Goal: Task Accomplishment & Management: Complete application form

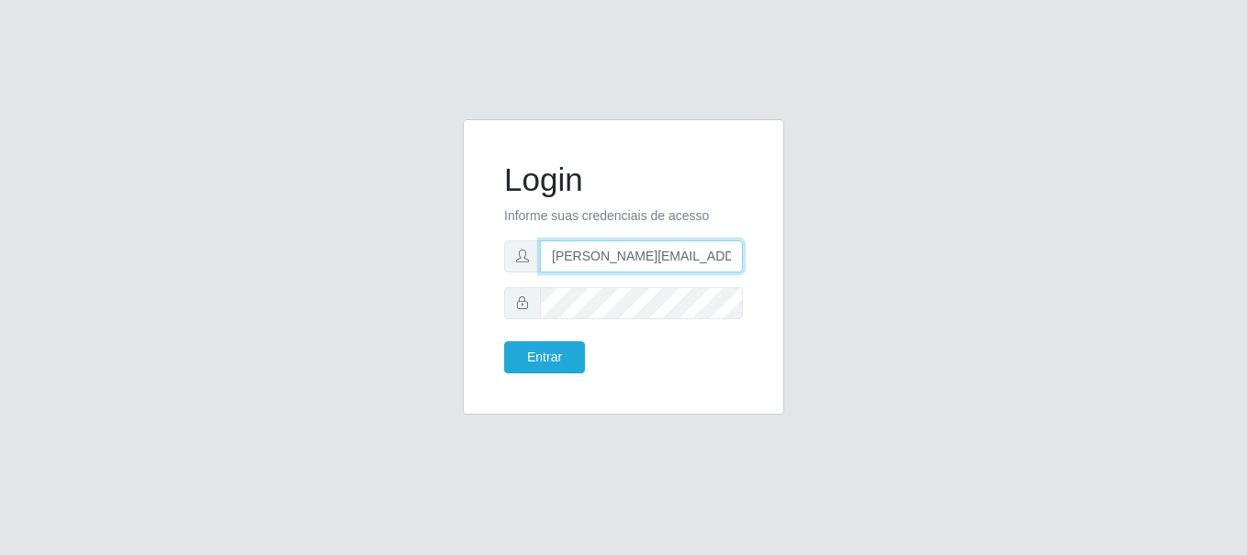
type input "[PERSON_NAME][EMAIL_ADDRESS][PERSON_NAME][DOMAIN_NAME]"
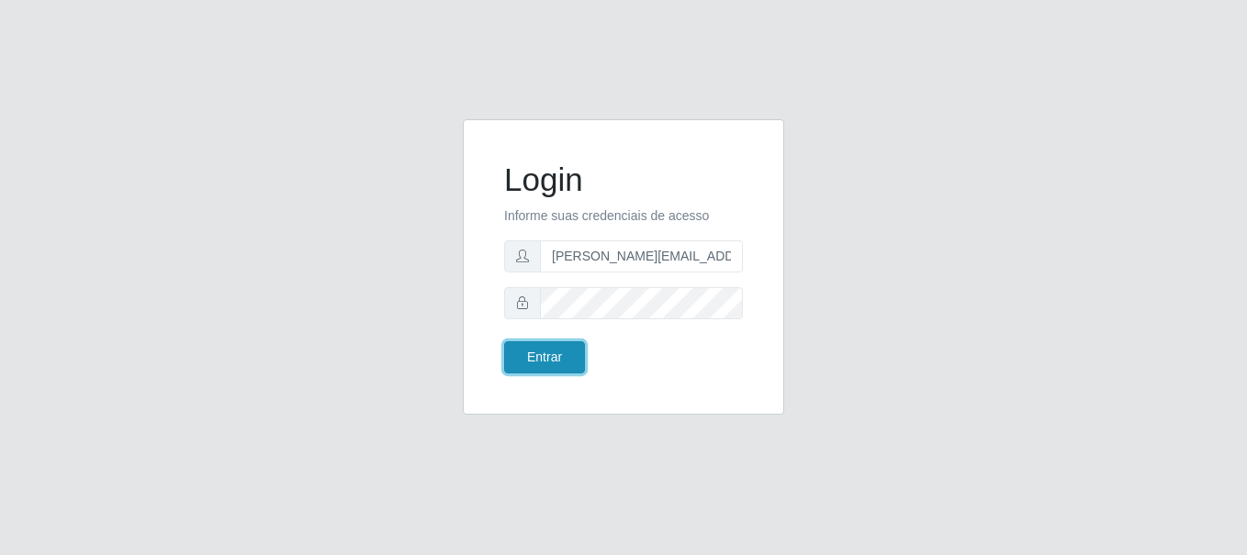
click at [543, 357] on button "Entrar" at bounding box center [544, 357] width 81 height 32
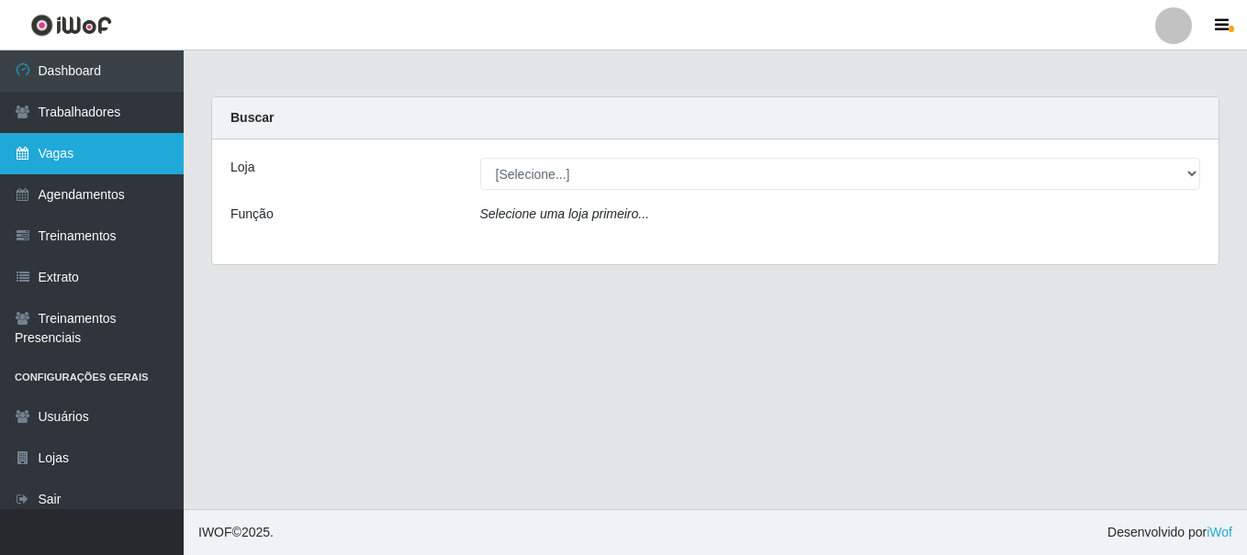
click at [92, 153] on link "Vagas" at bounding box center [92, 153] width 184 height 41
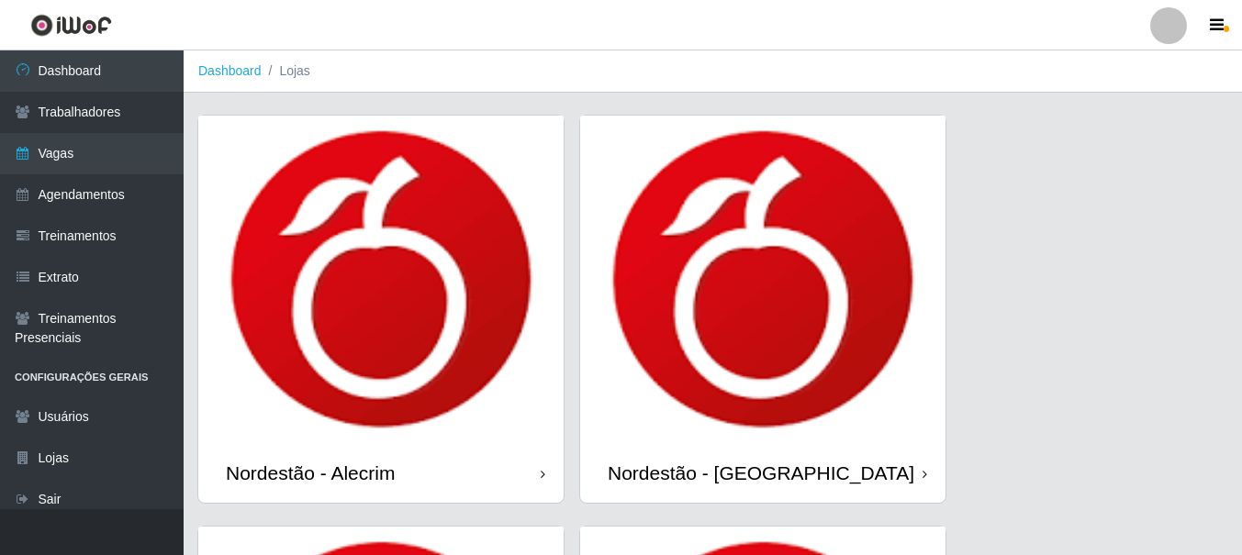
click at [542, 475] on icon at bounding box center [543, 474] width 5 height 13
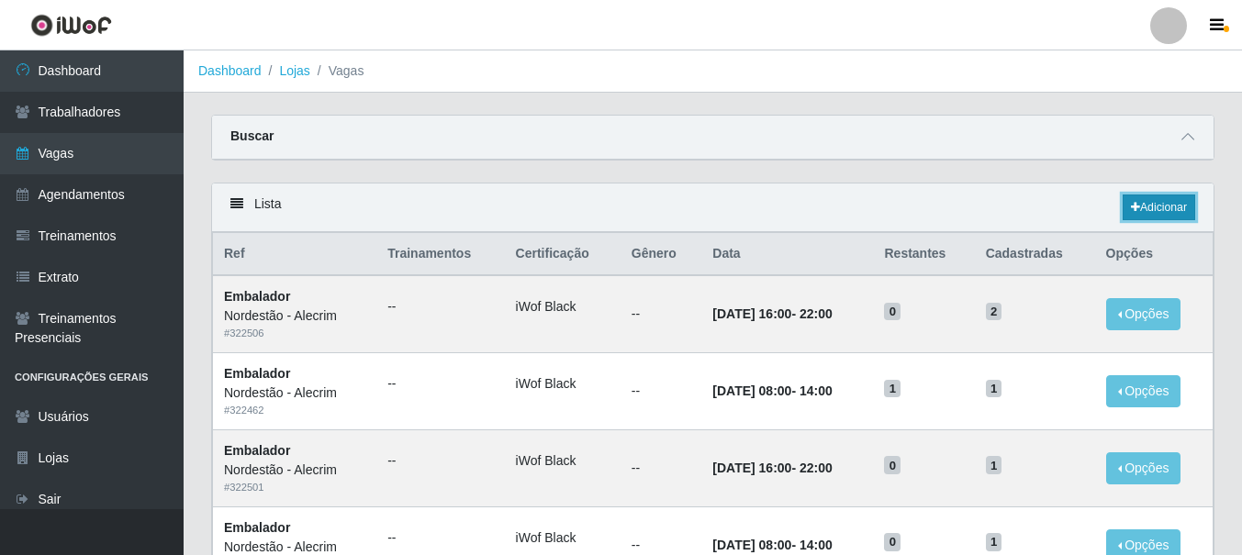
click at [1157, 208] on link "Adicionar" at bounding box center [1159, 208] width 73 height 26
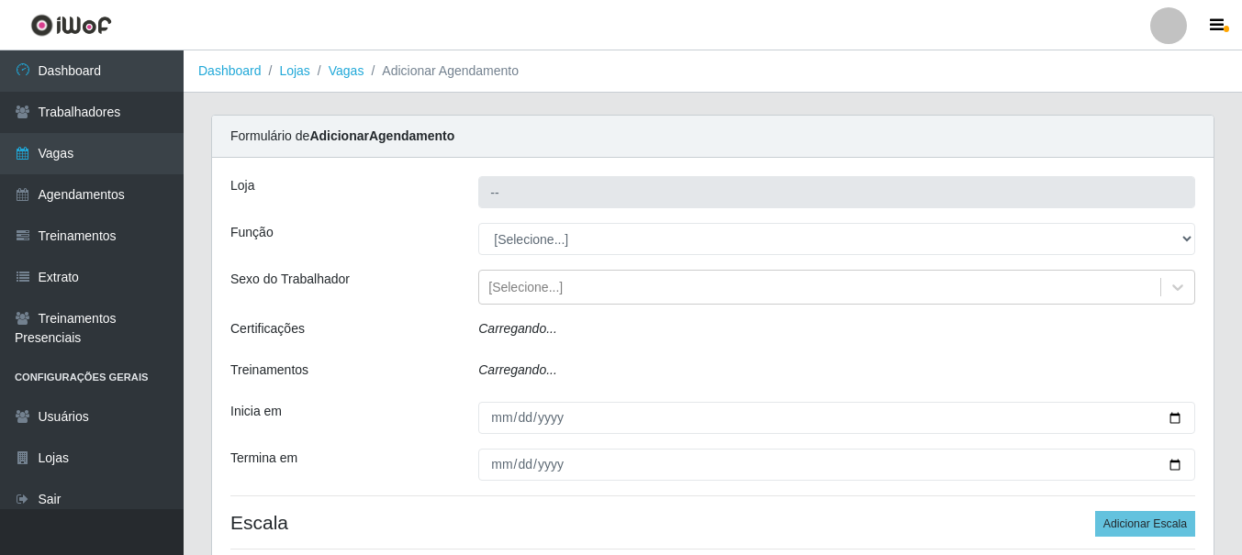
type input "Nordestão - Alecrim"
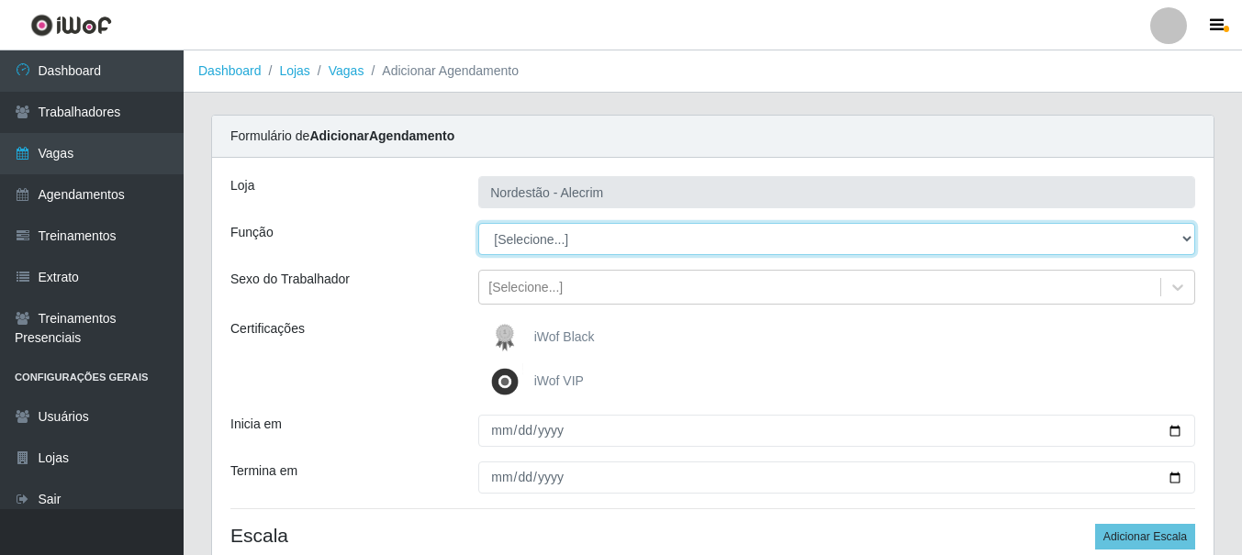
select select "1"
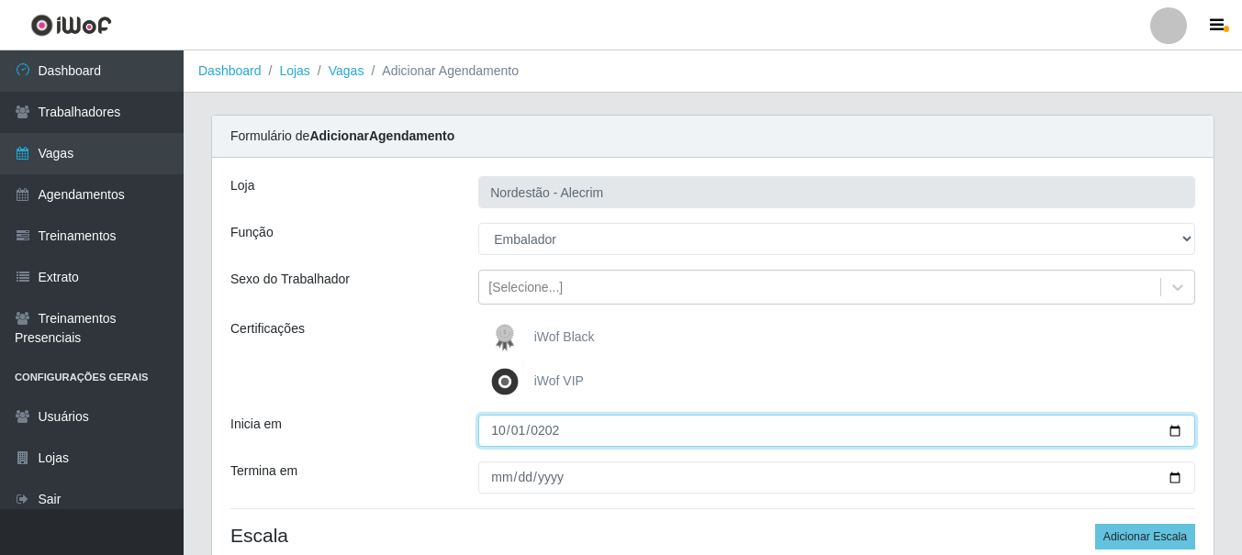
type input "[DATE]"
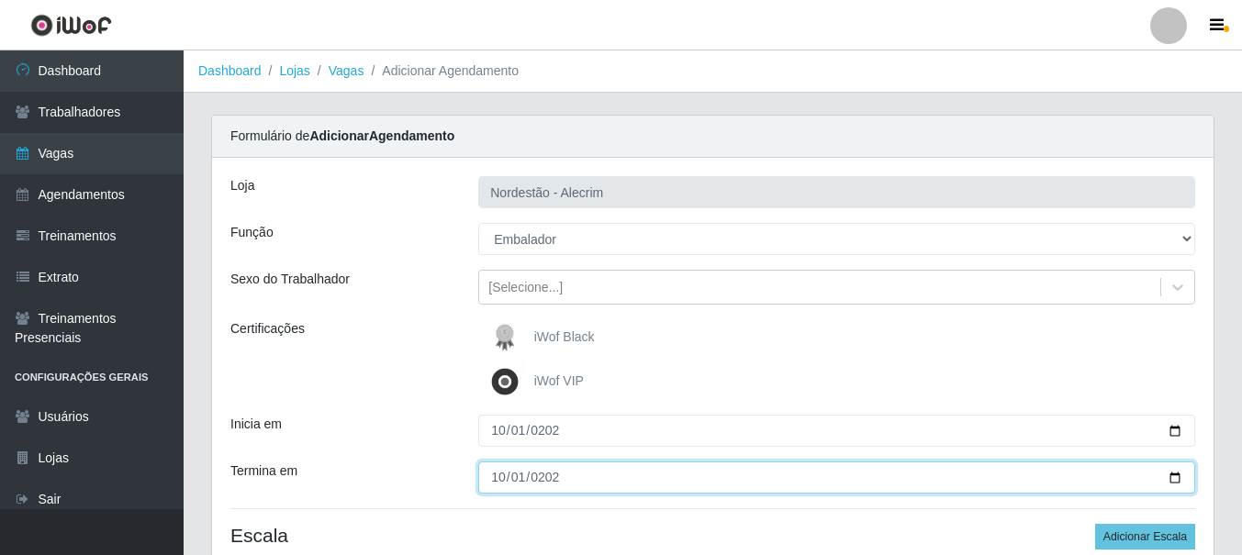
type input "[DATE]"
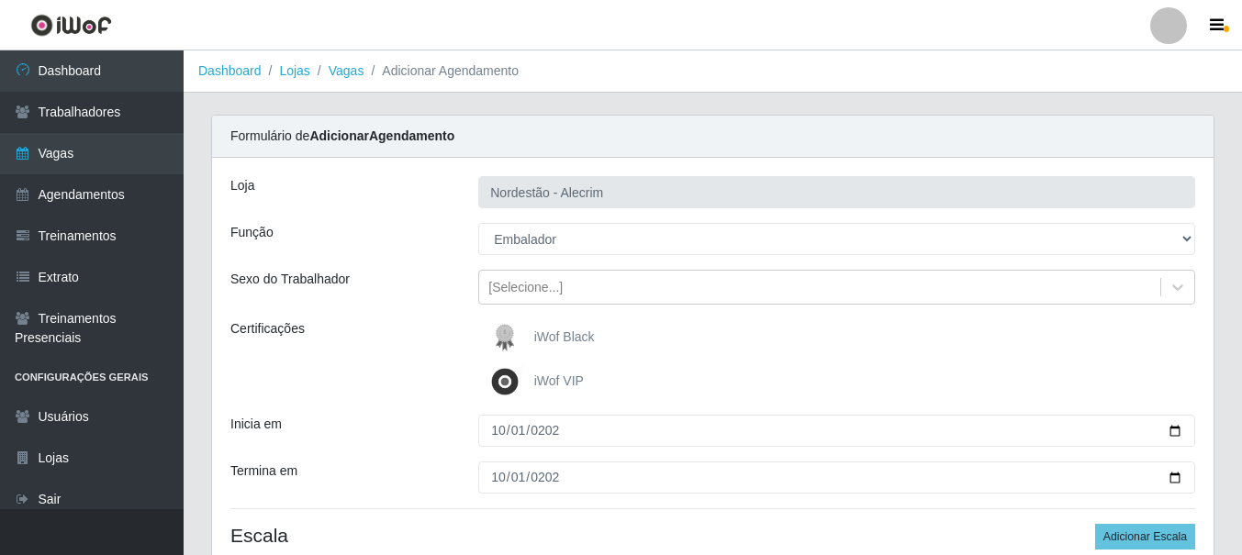
click at [836, 338] on div "iWof Black" at bounding box center [836, 337] width 717 height 37
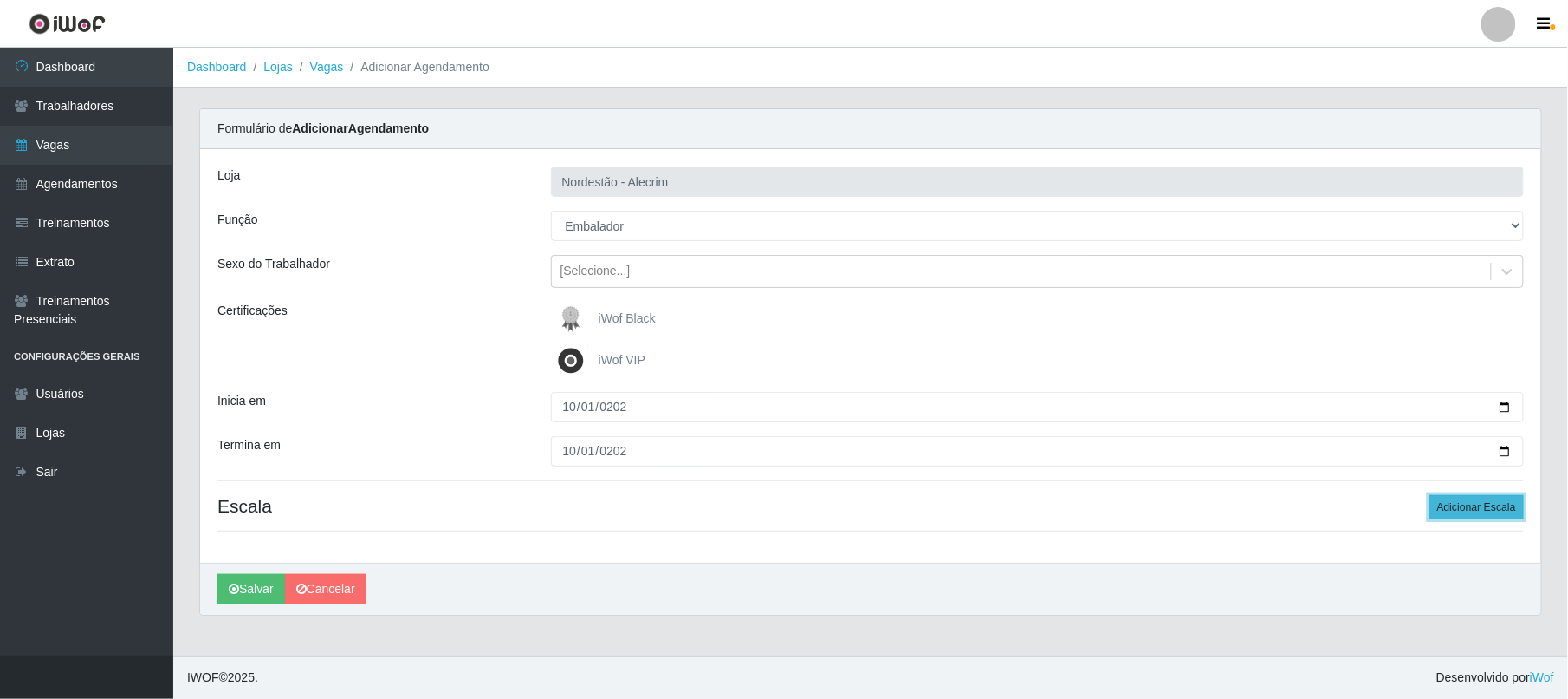
click at [1176, 509] on button "Adicionar Escala" at bounding box center [1477, 507] width 94 height 25
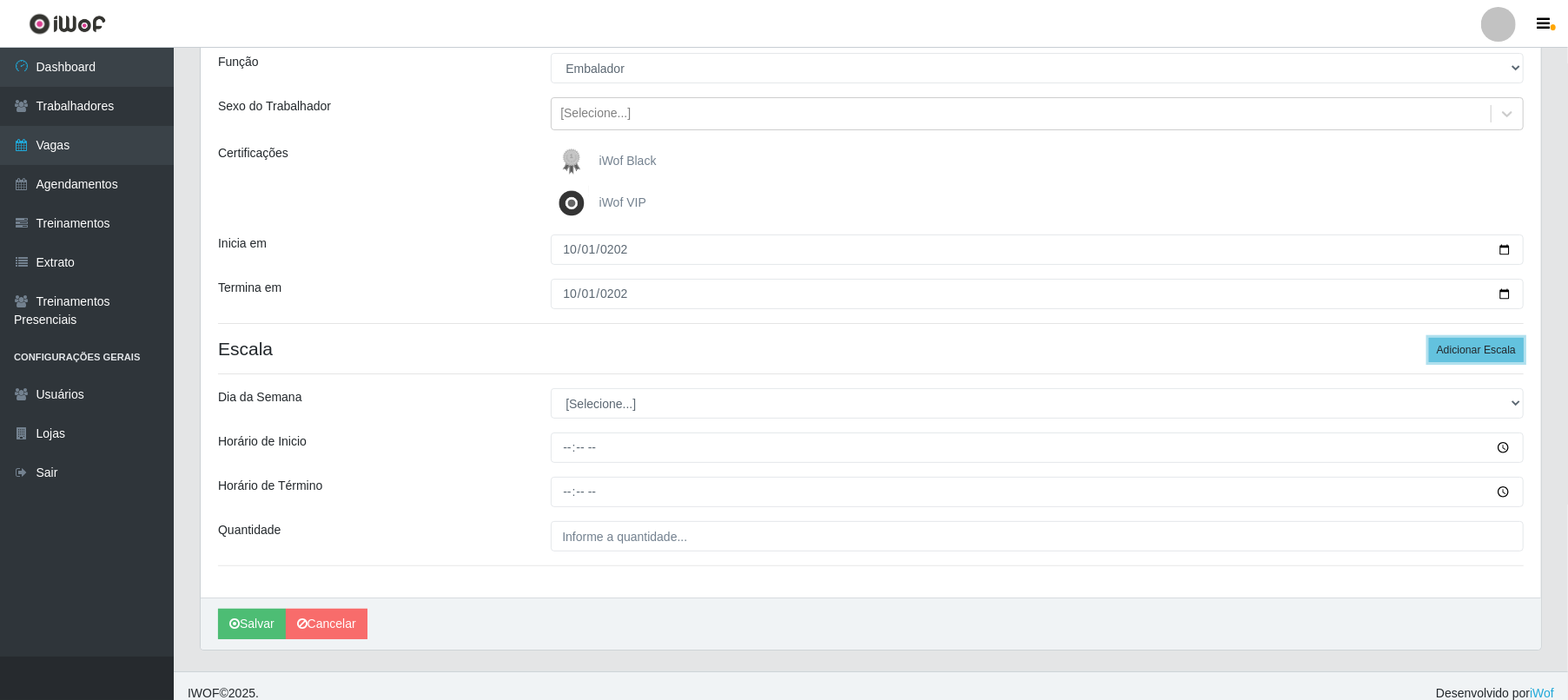
scroll to position [175, 0]
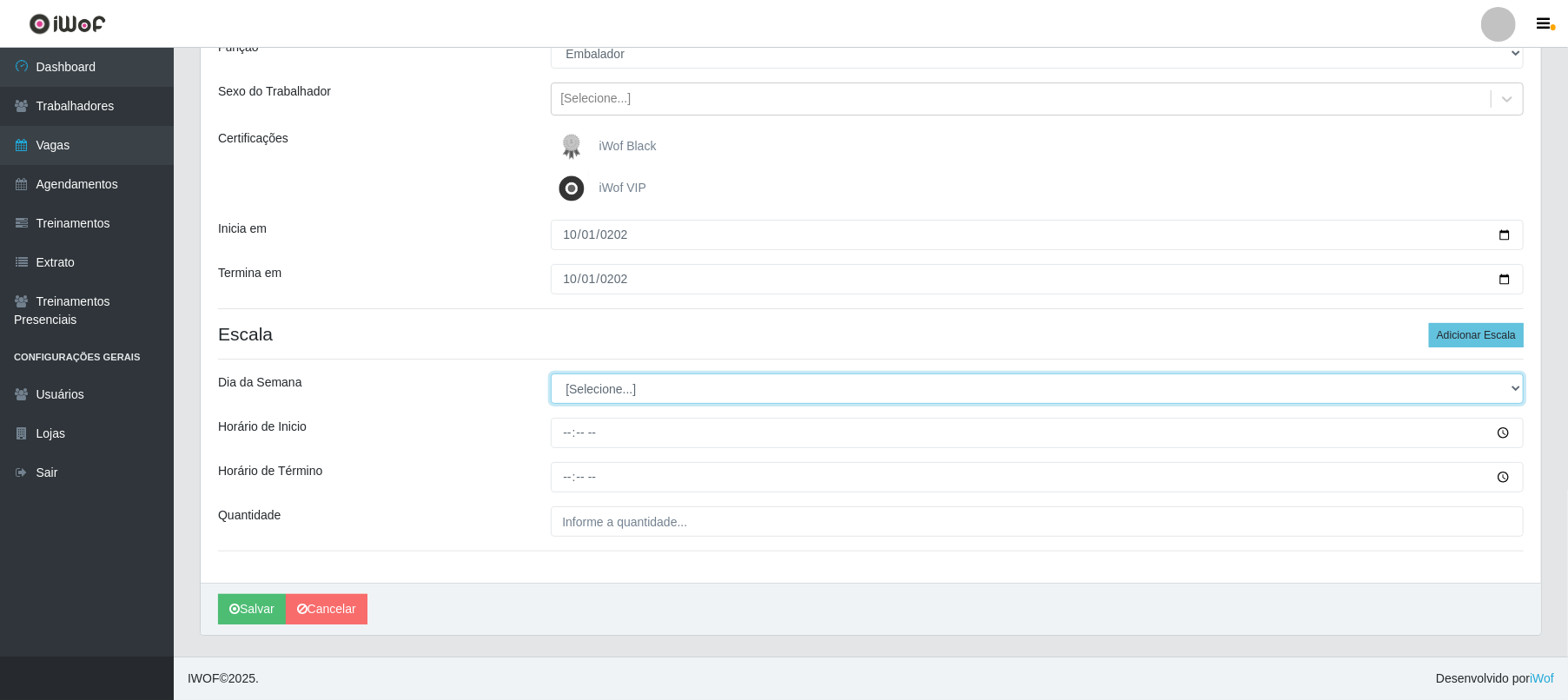
select select "3"
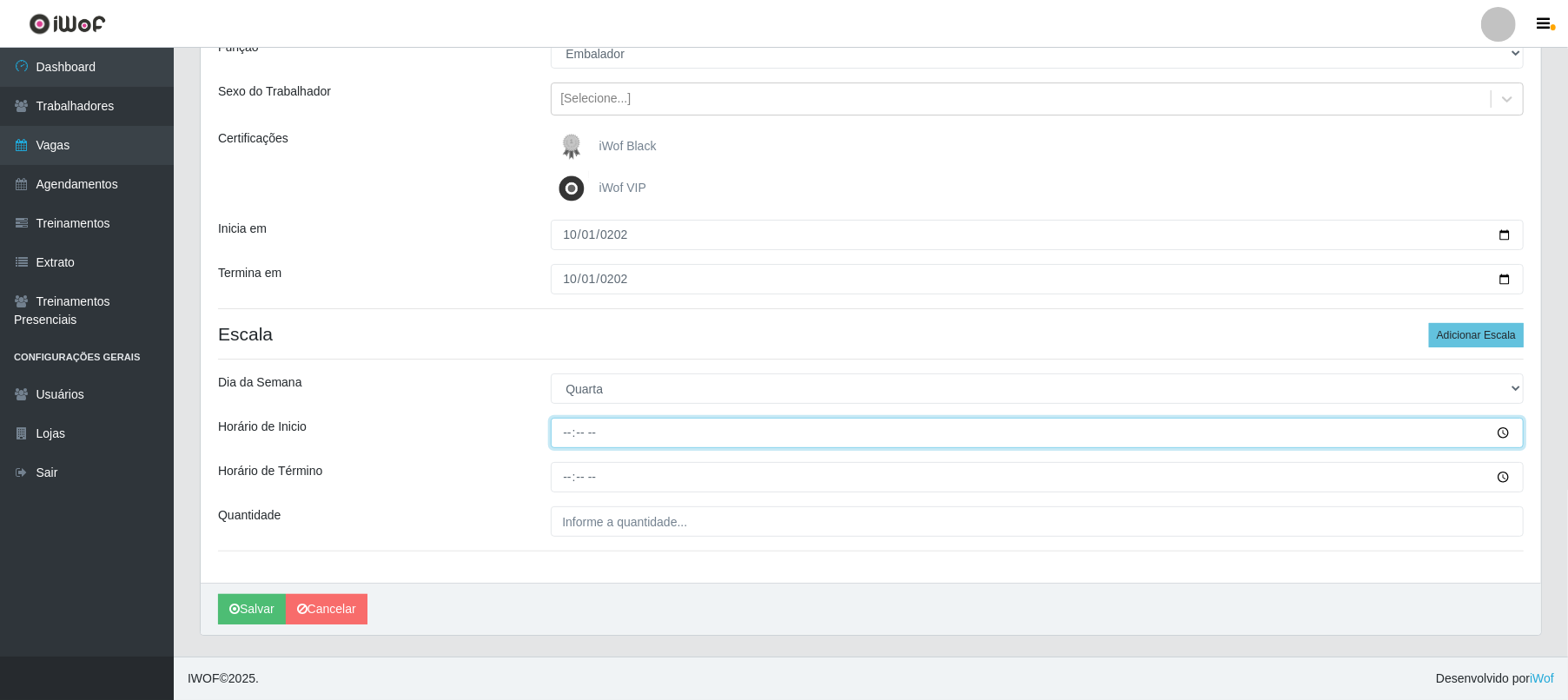
type input "08:00"
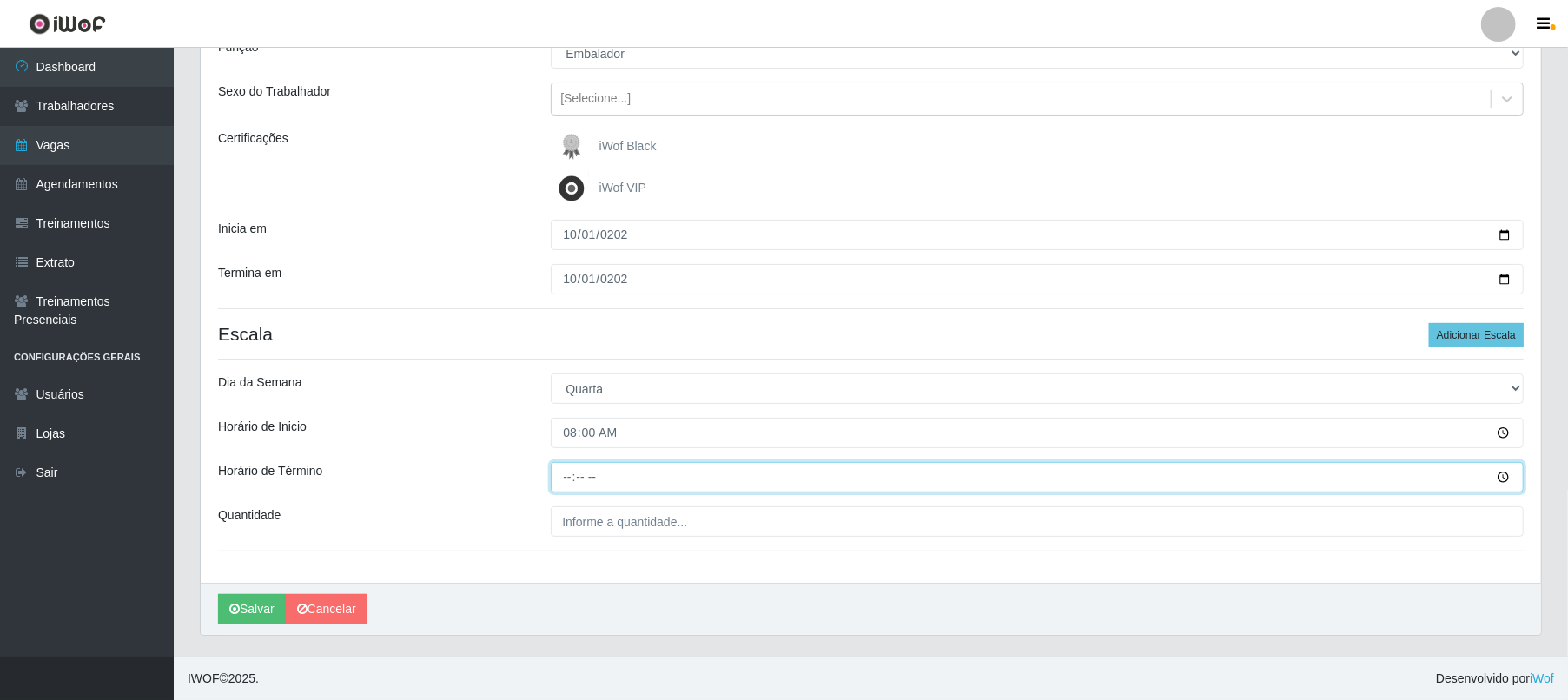
type input "14:00"
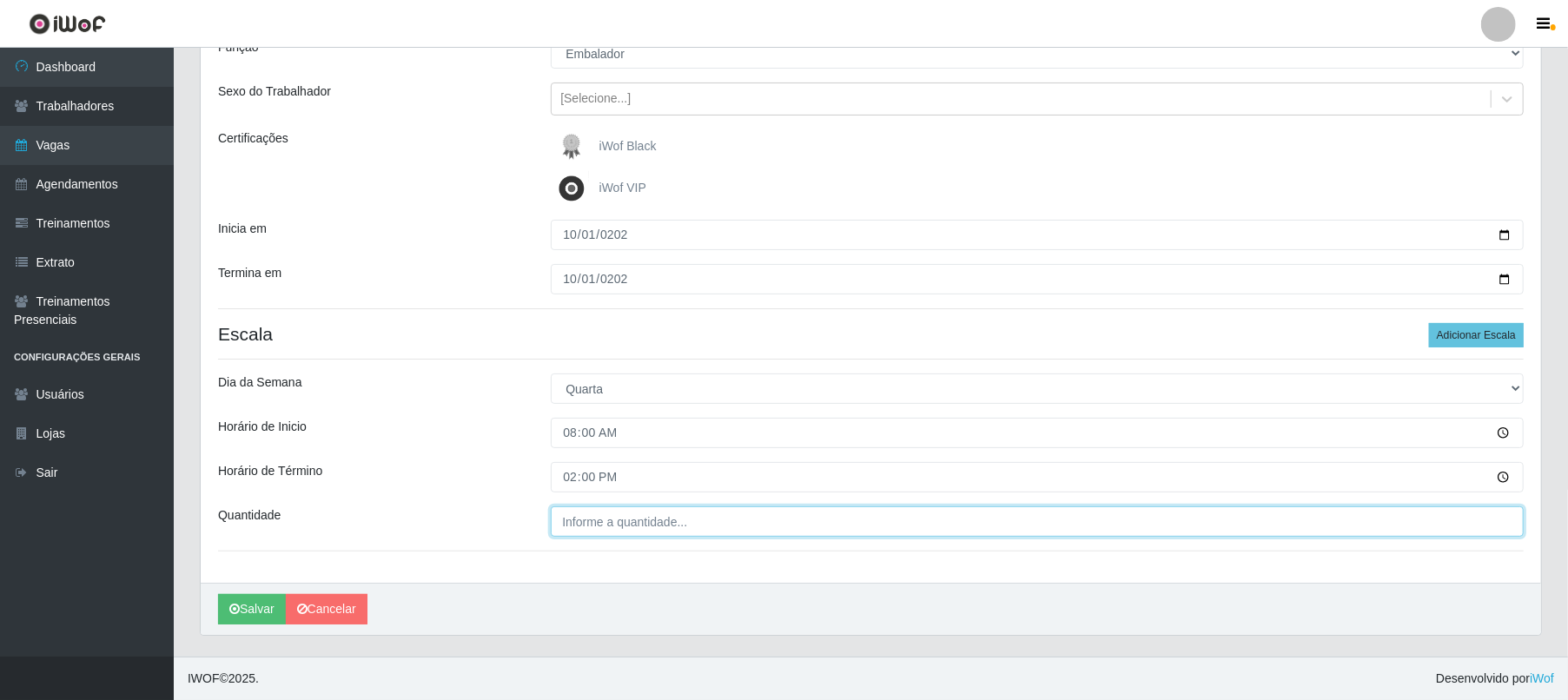
type input "___"
type input "1"
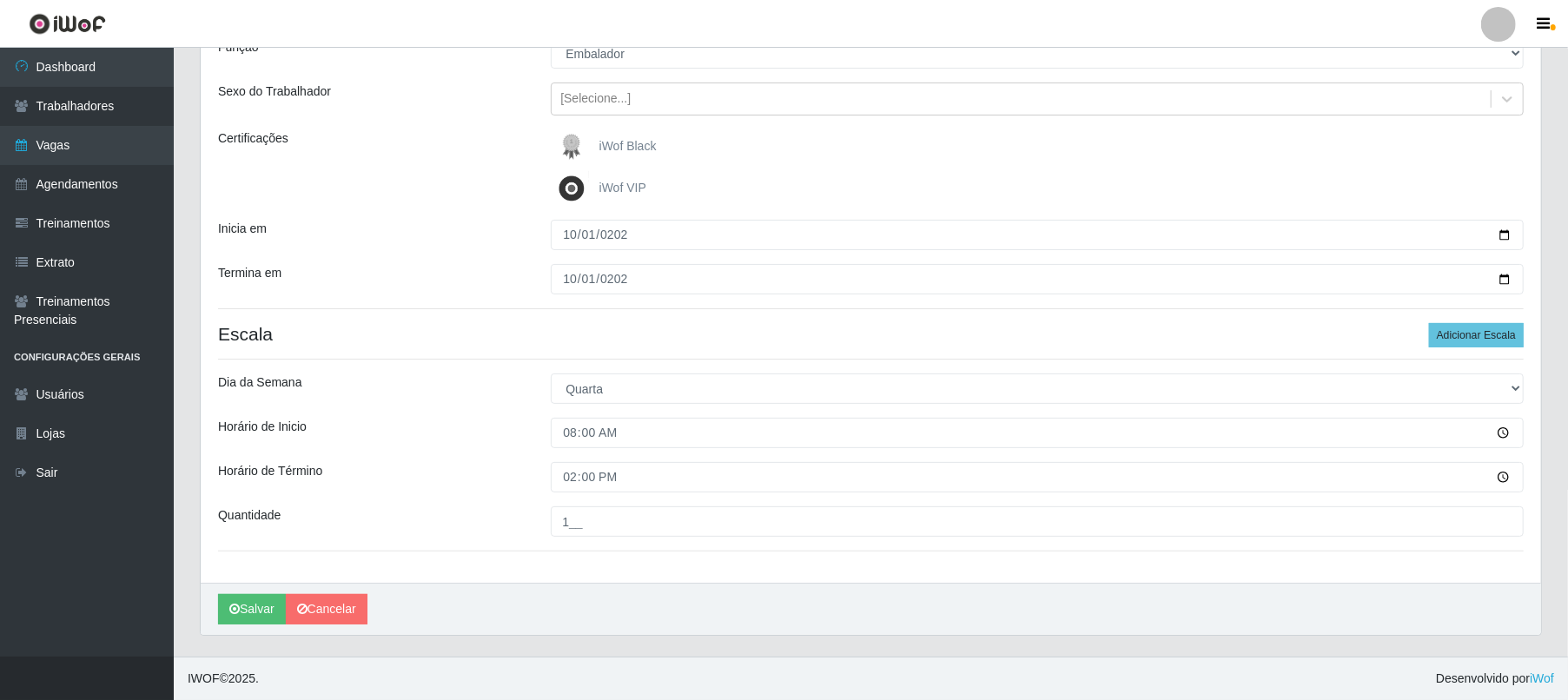
click at [1037, 520] on input "1__" at bounding box center [1037, 521] width 973 height 30
type input "1__"
click at [1179, 333] on button "Adicionar Escala" at bounding box center [1476, 335] width 95 height 25
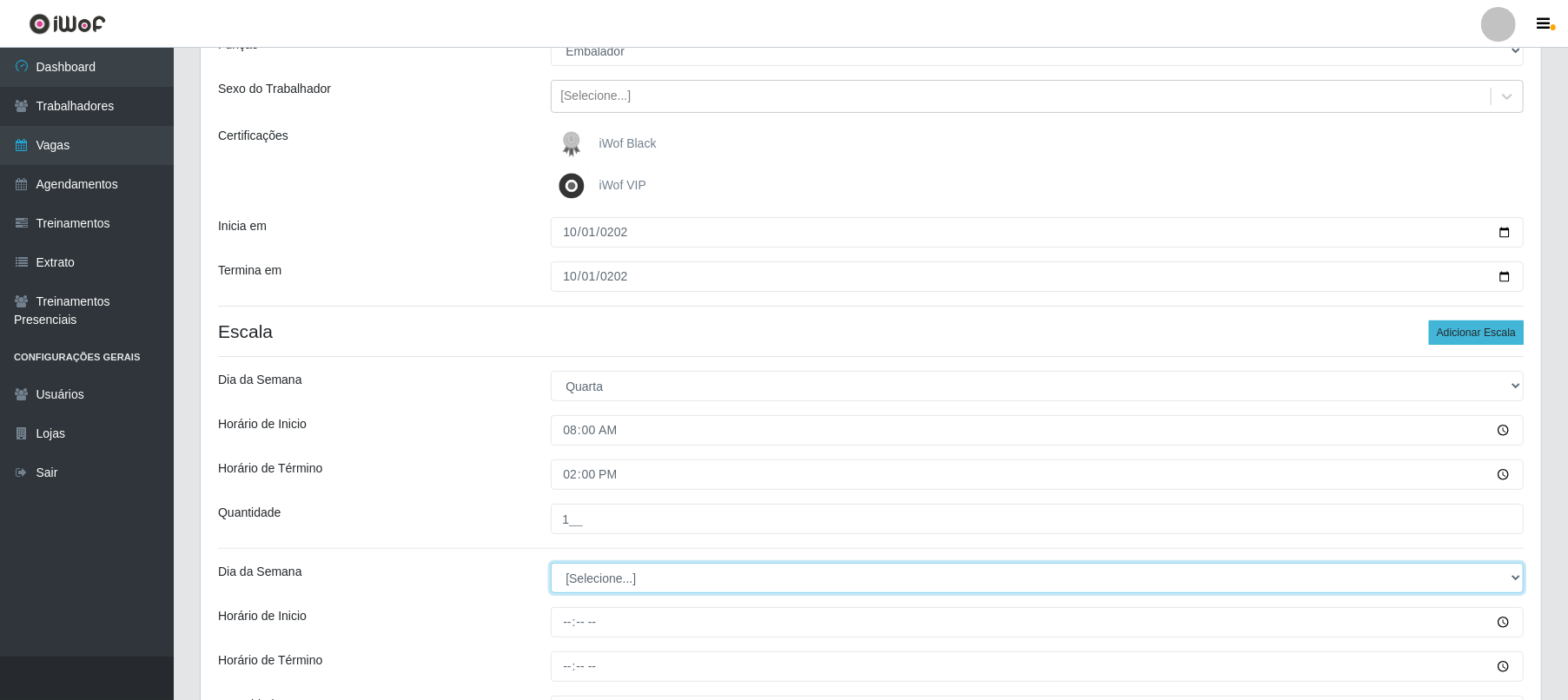
select select "3"
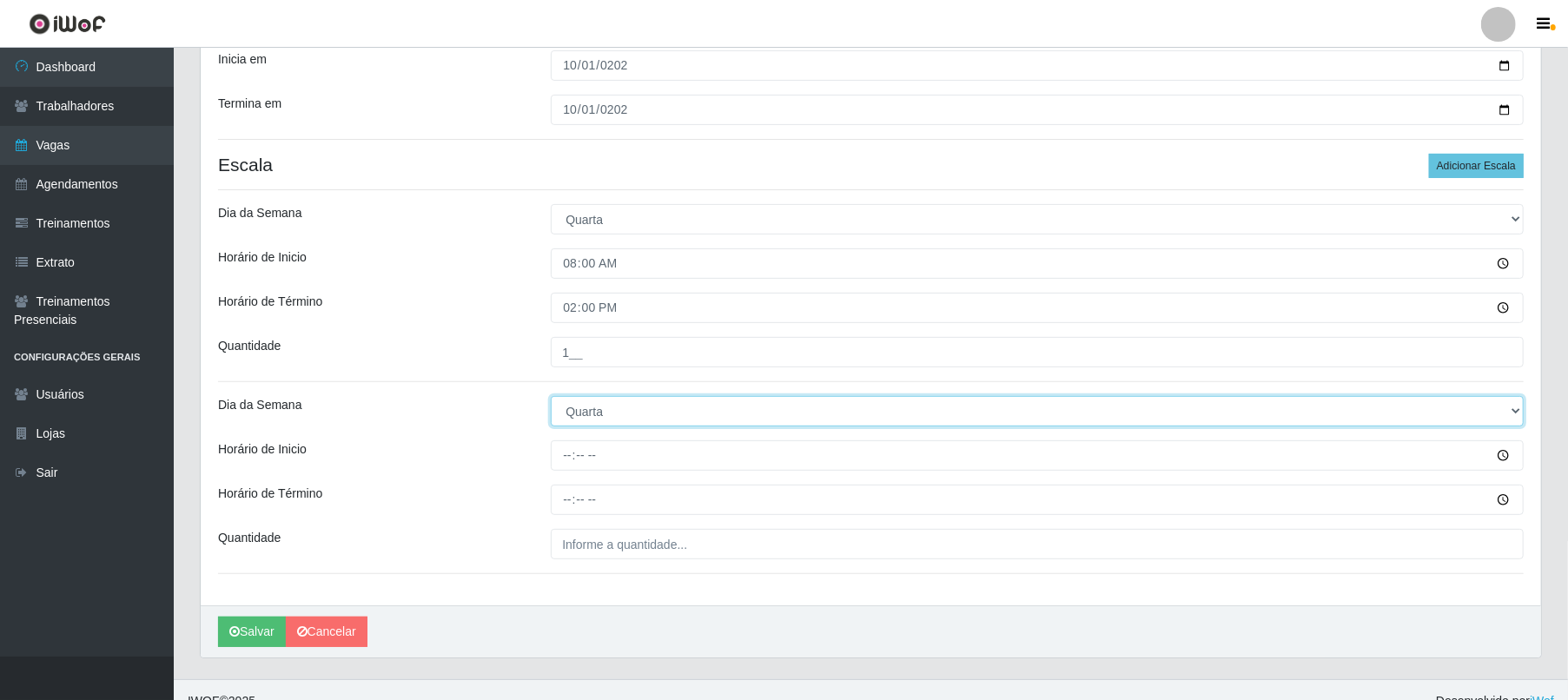
scroll to position [368, 0]
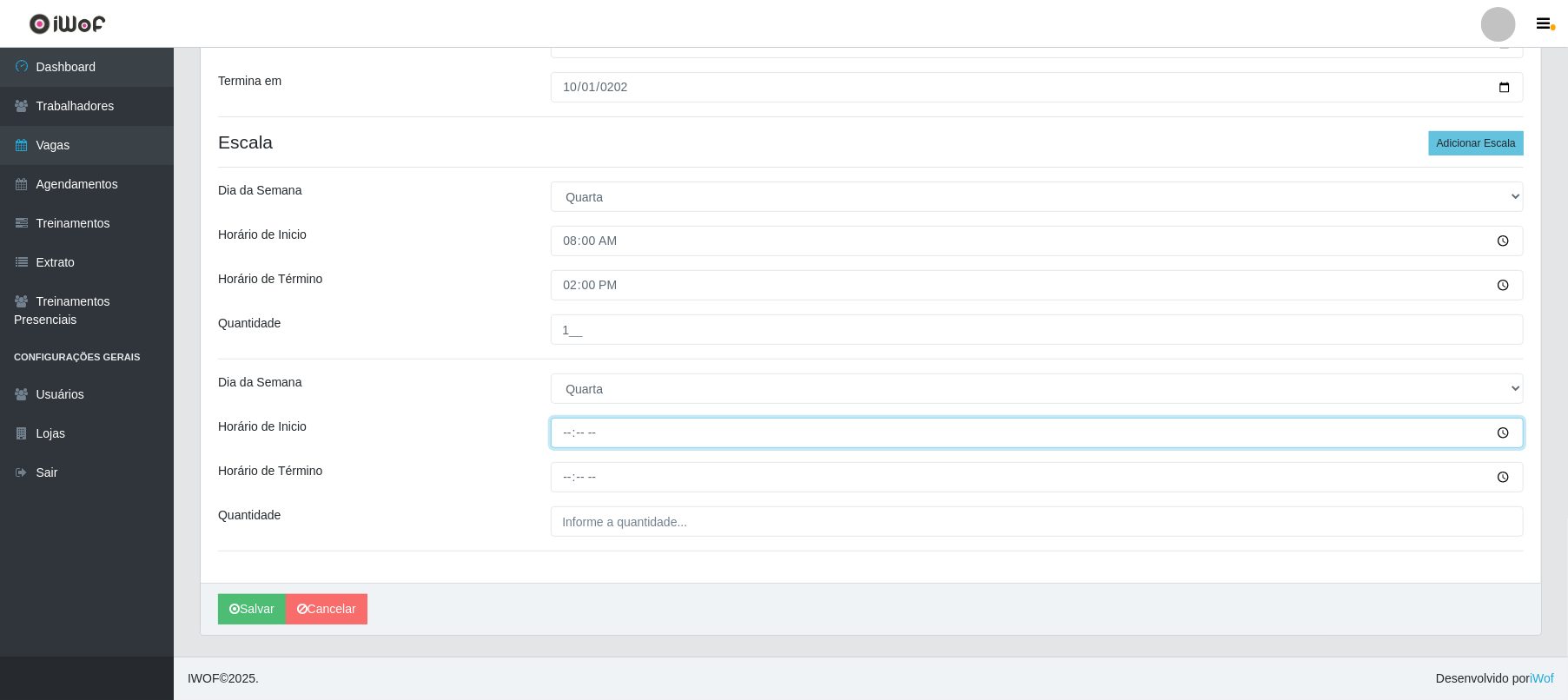
type input "16:00"
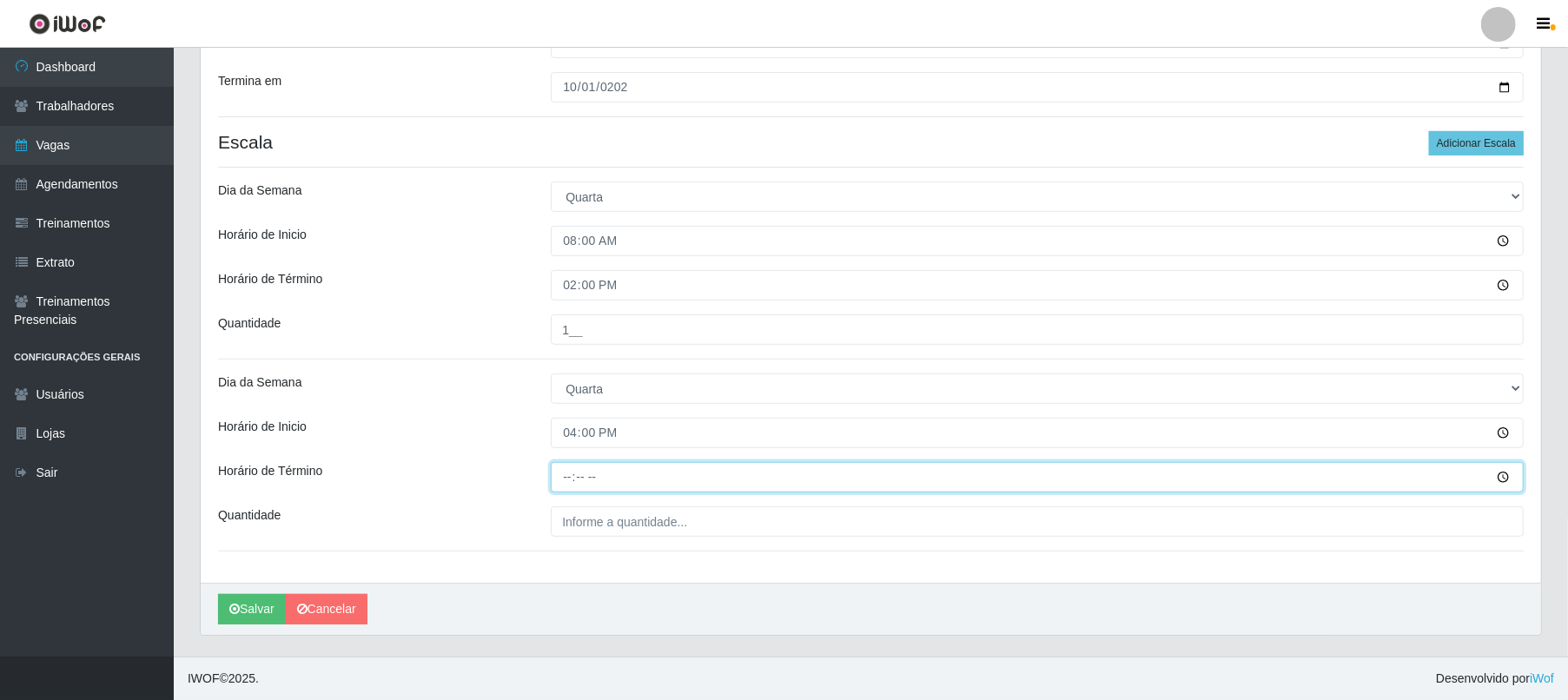
type input "22:00"
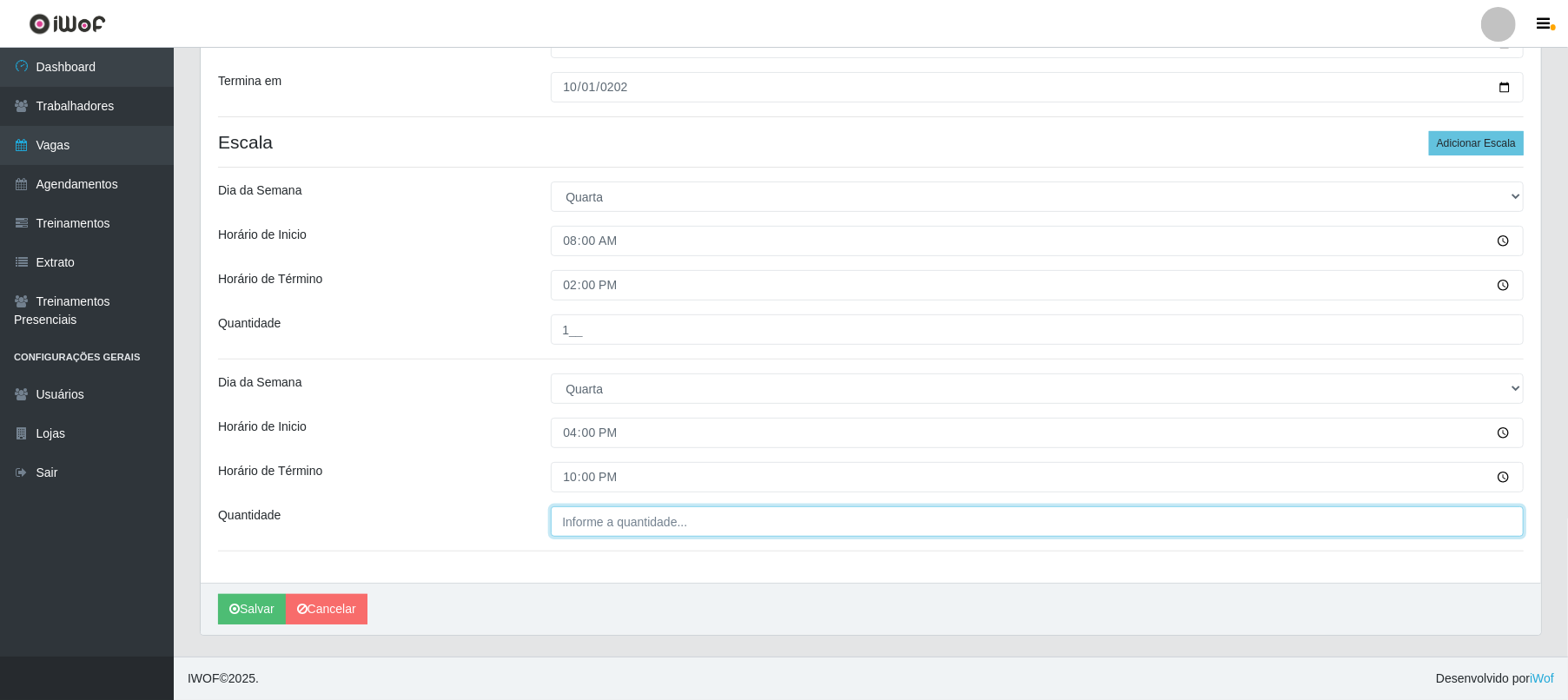
type input "___"
type input "1"
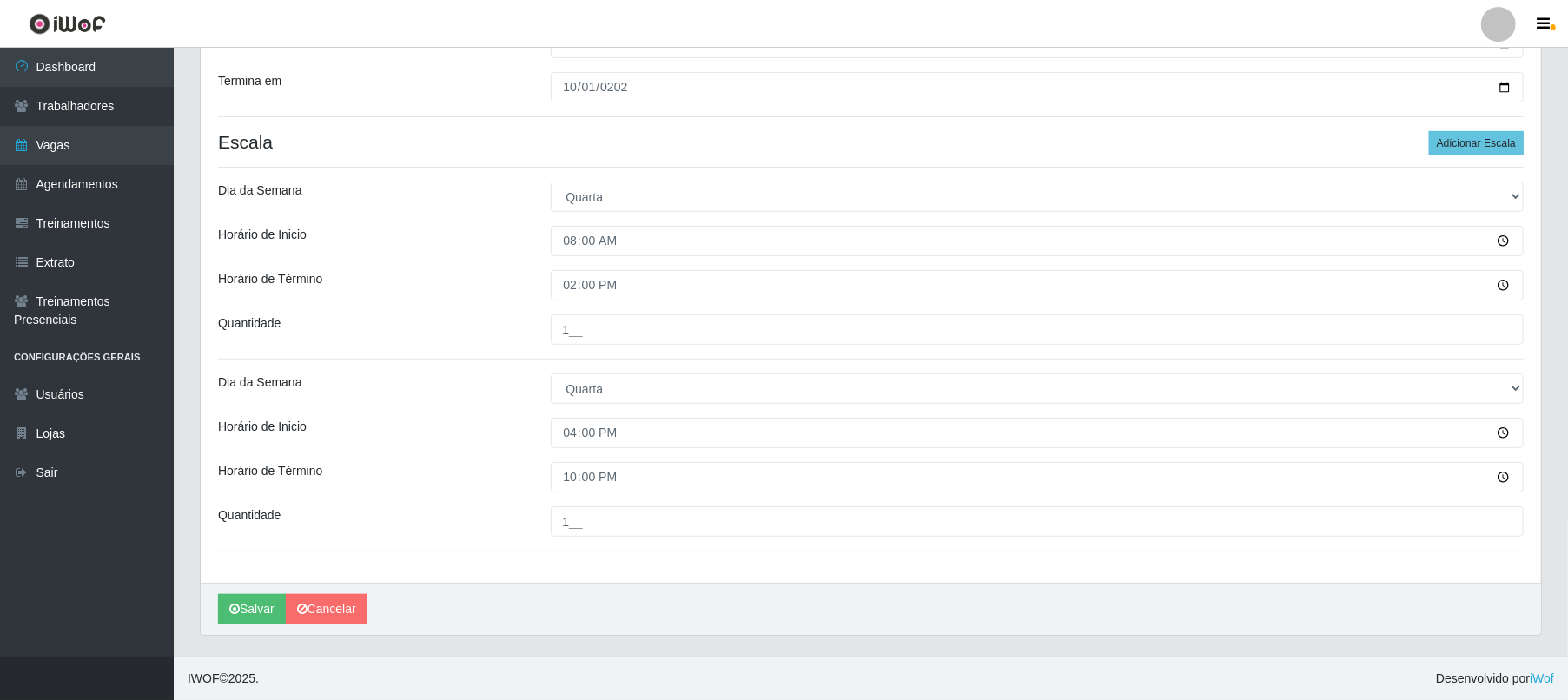
click at [1037, 520] on input "1__" at bounding box center [1037, 521] width 973 height 30
type input "1__"
click at [252, 524] on button "Salvar" at bounding box center [252, 609] width 68 height 30
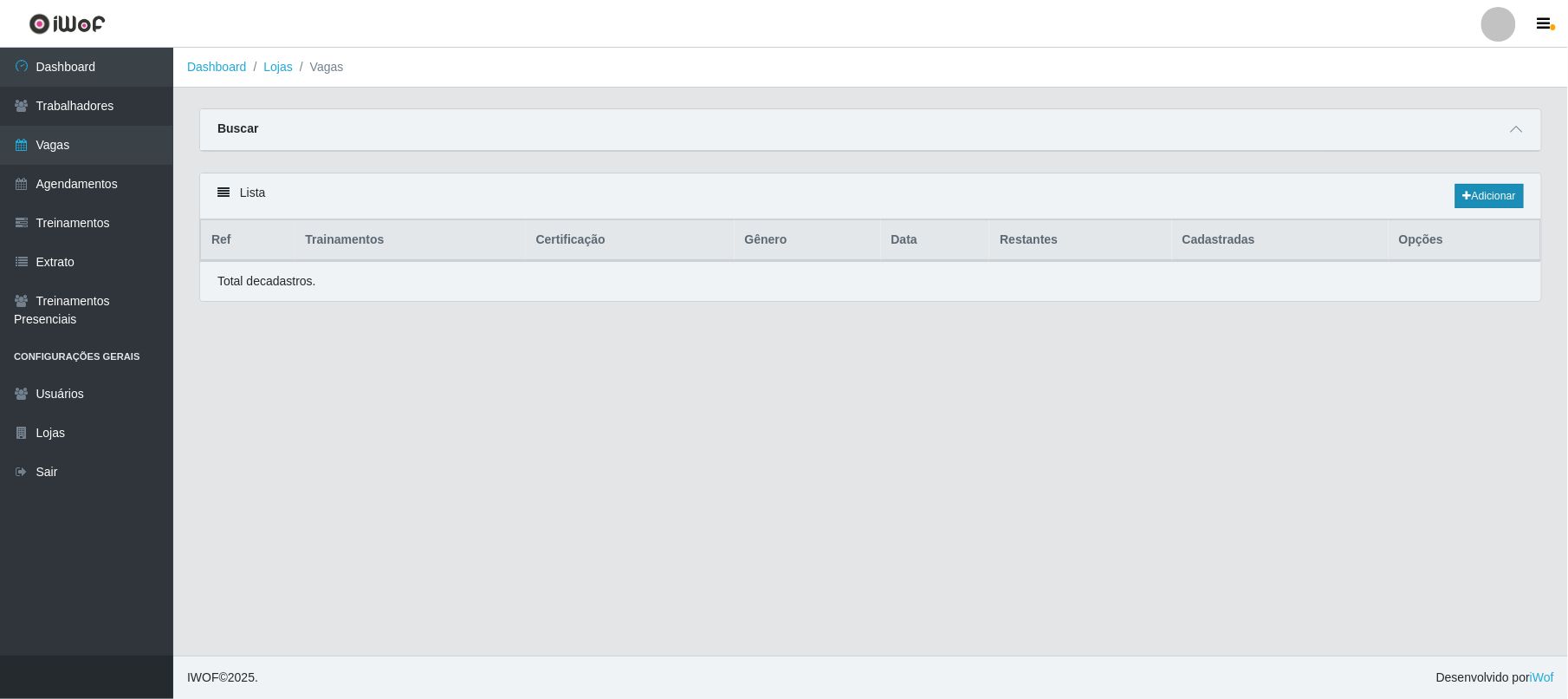
click at [1176, 197] on link "Adicionar" at bounding box center [1490, 196] width 69 height 25
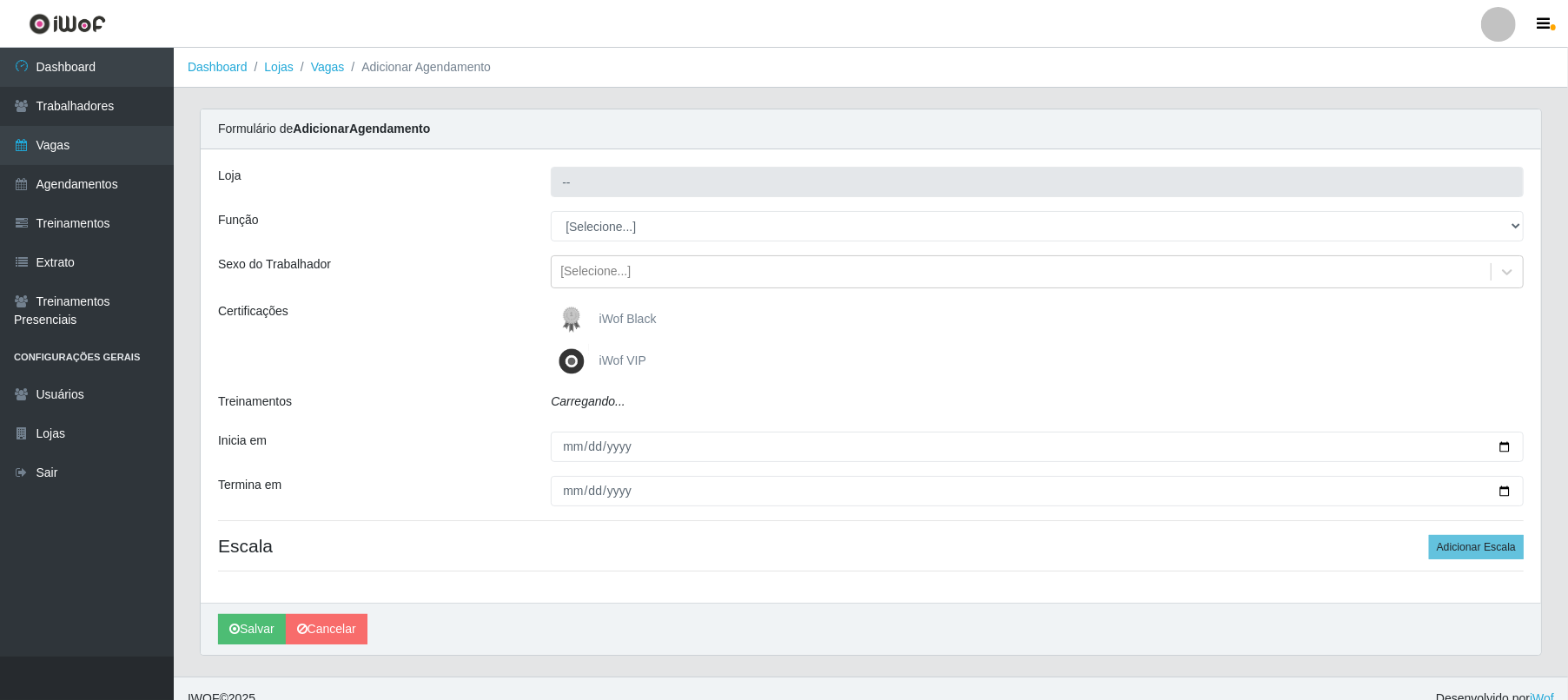
type input "Nordestão - Alecrim"
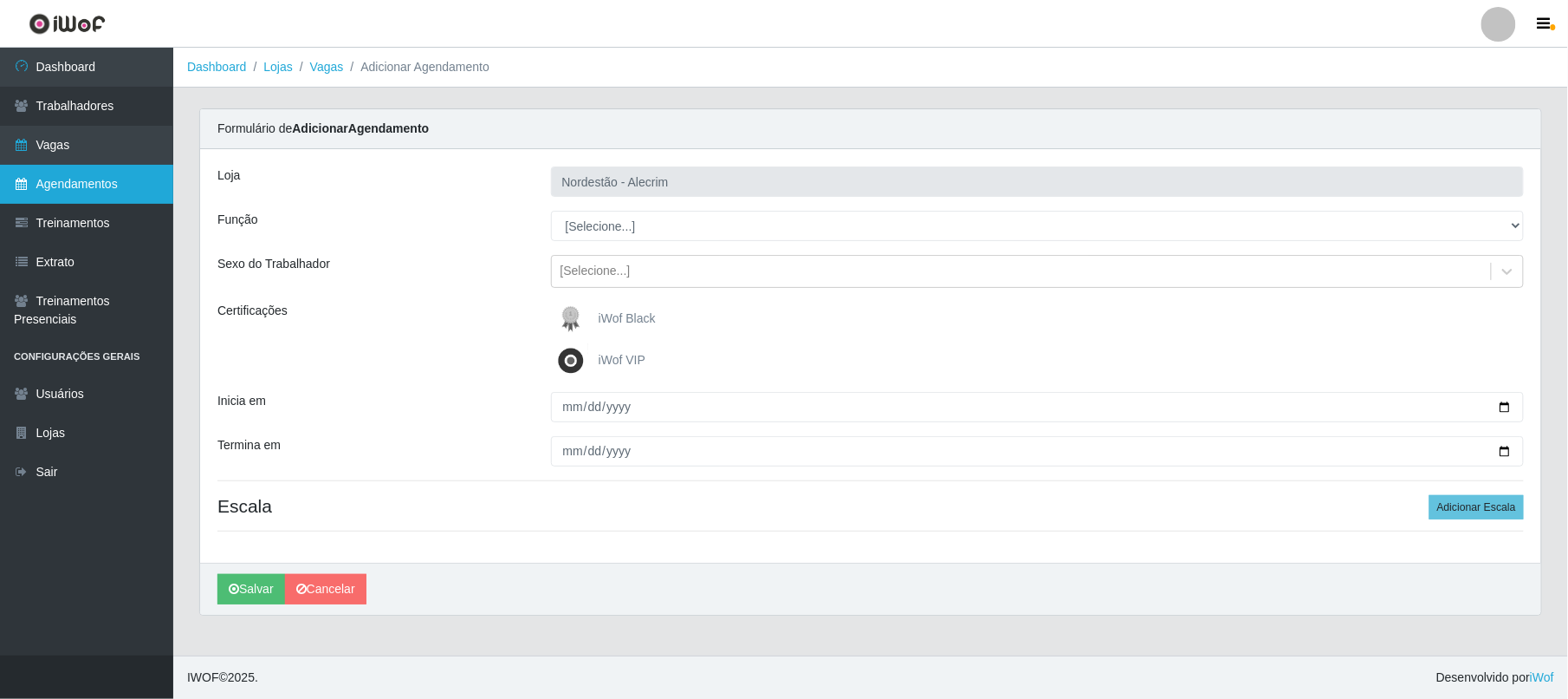
click at [84, 174] on link "Agendamentos" at bounding box center [87, 183] width 174 height 39
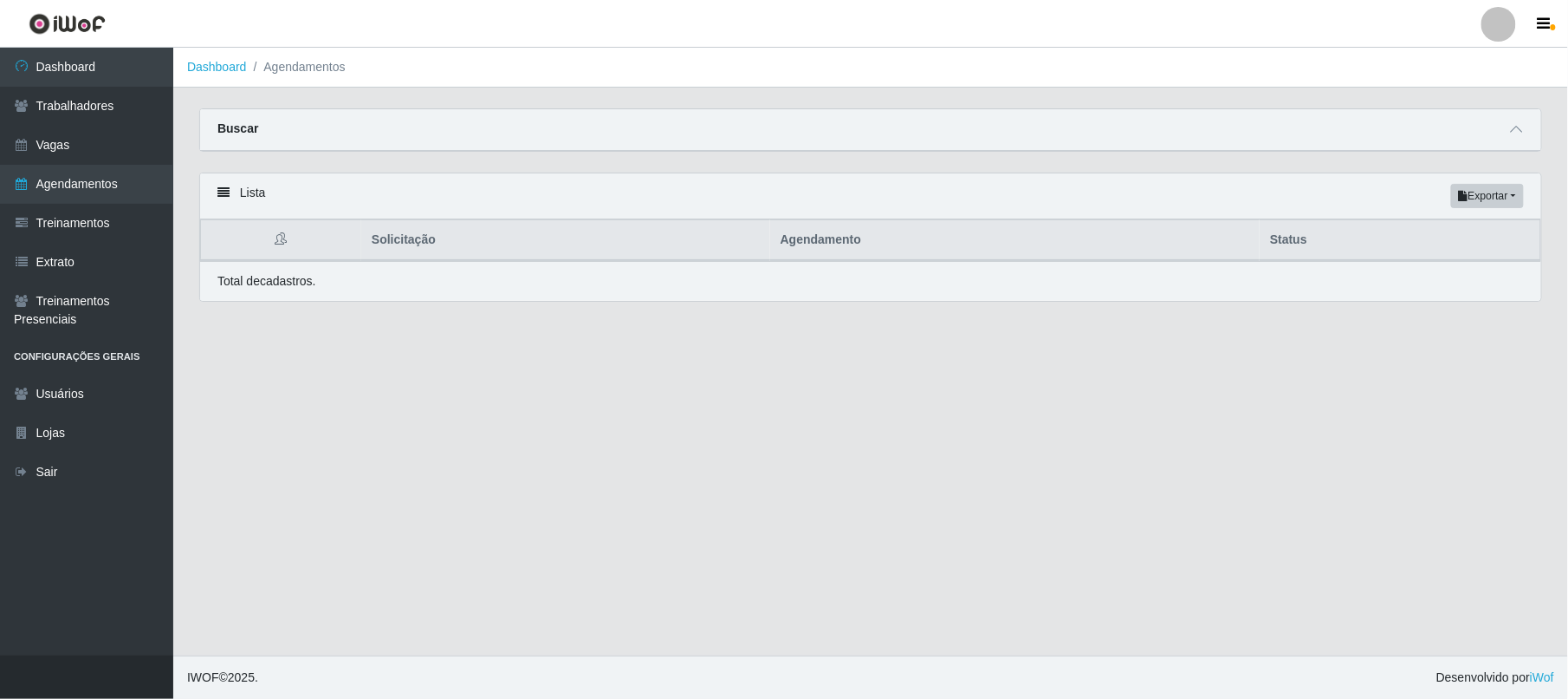
click at [364, 132] on div "Buscar" at bounding box center [870, 130] width 1341 height 42
click at [1176, 129] on icon at bounding box center [1517, 128] width 12 height 12
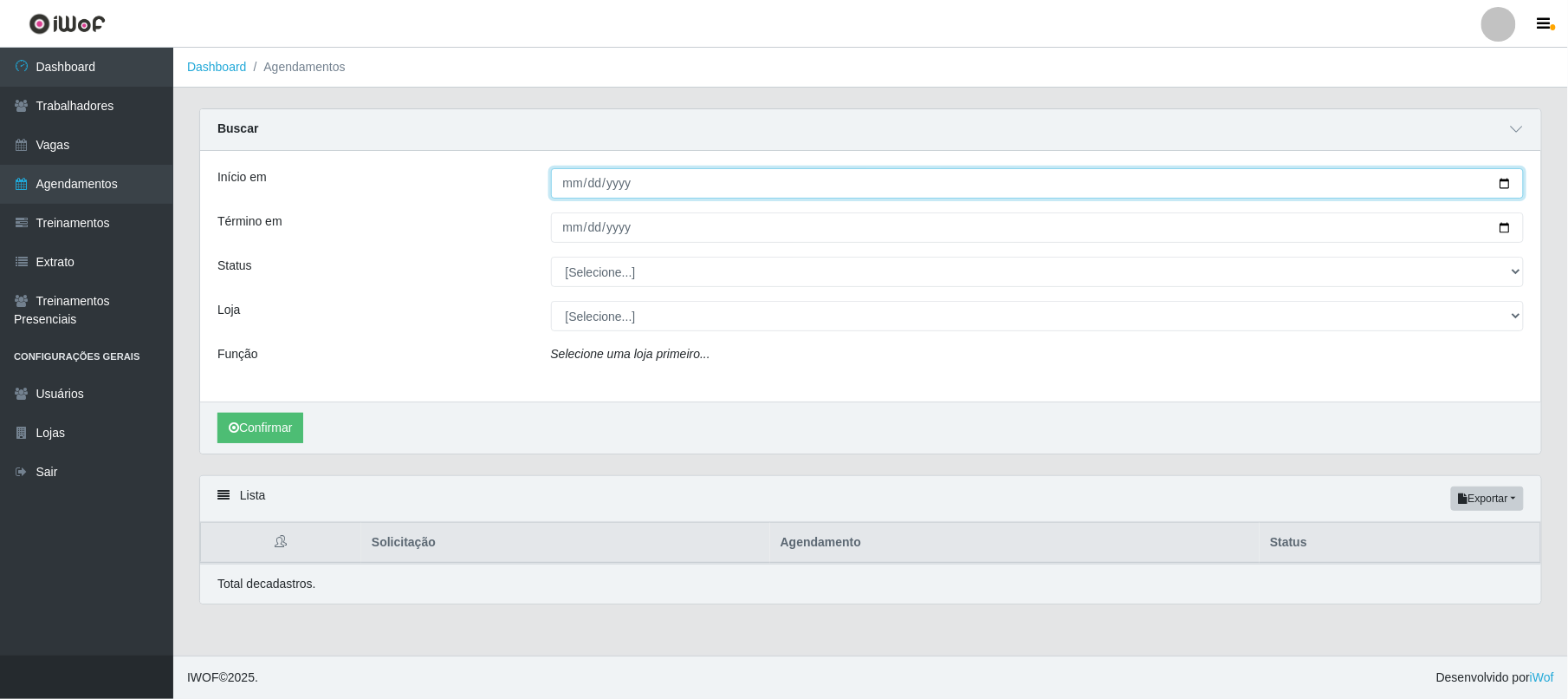
click at [568, 182] on input "Início em" at bounding box center [1038, 183] width 974 height 30
type input "[DATE]"
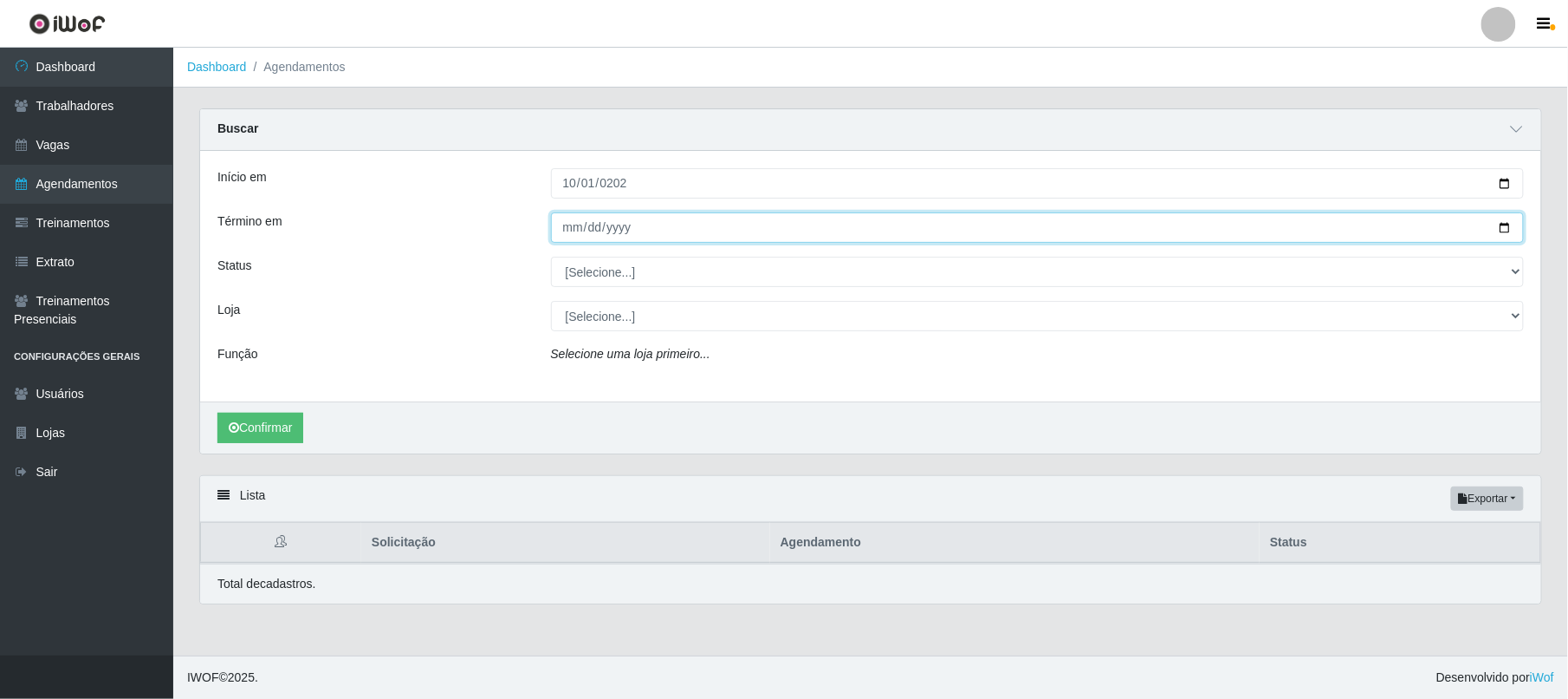
click at [565, 223] on input "Término em" at bounding box center [1038, 228] width 974 height 30
type input "[DATE]"
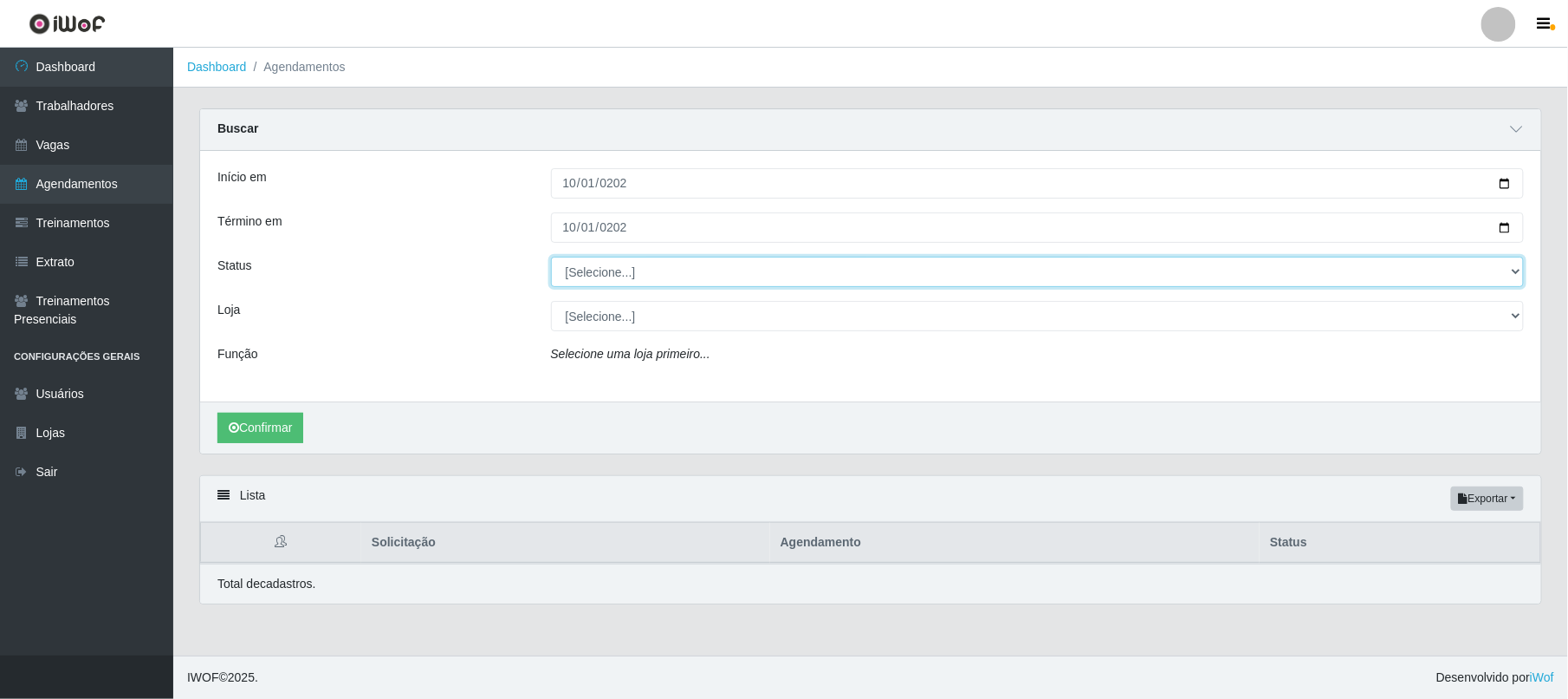
click at [604, 272] on select "[Selecione...] AGENDADO AGUARDANDO LIBERAR EM ANDAMENTO EM REVISÃO FINALIZADO C…" at bounding box center [1038, 272] width 974 height 30
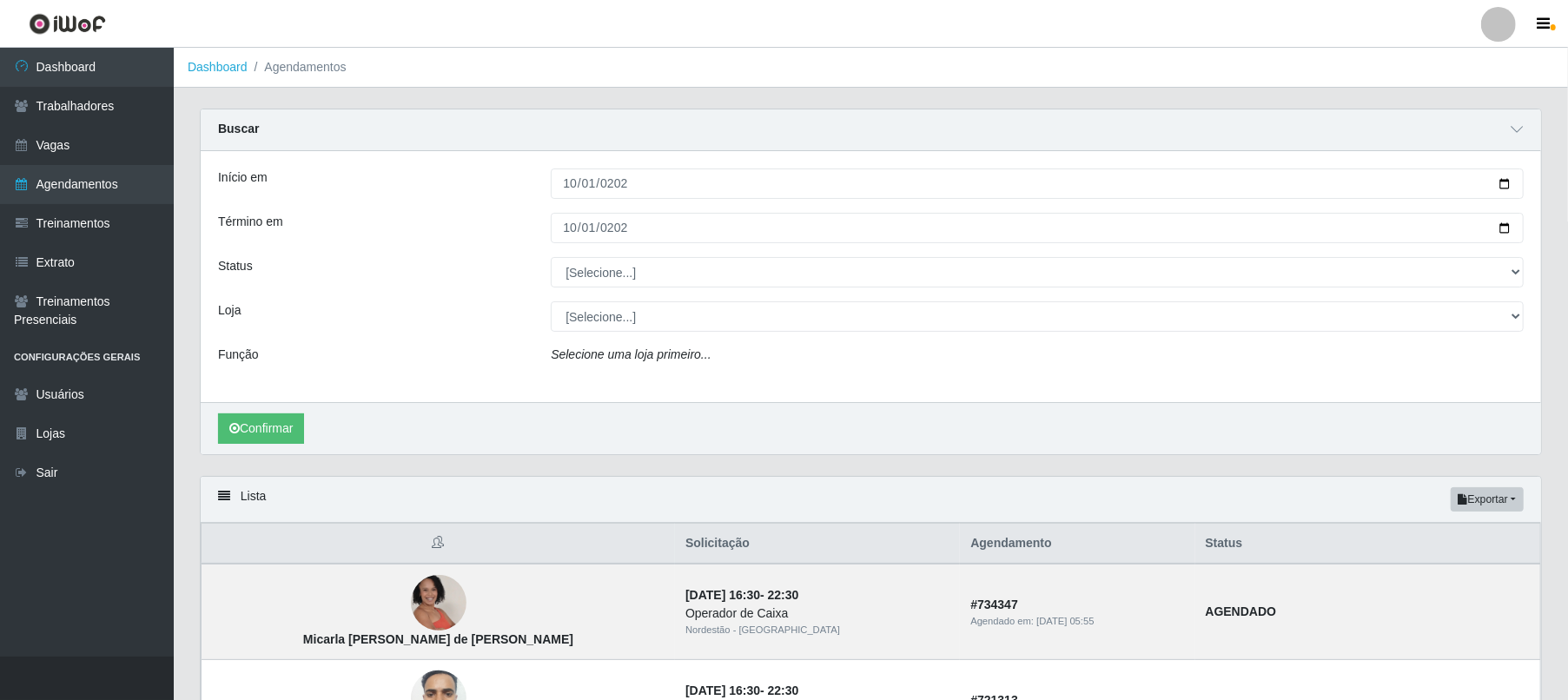
click at [492, 353] on div "Função" at bounding box center [372, 358] width 333 height 26
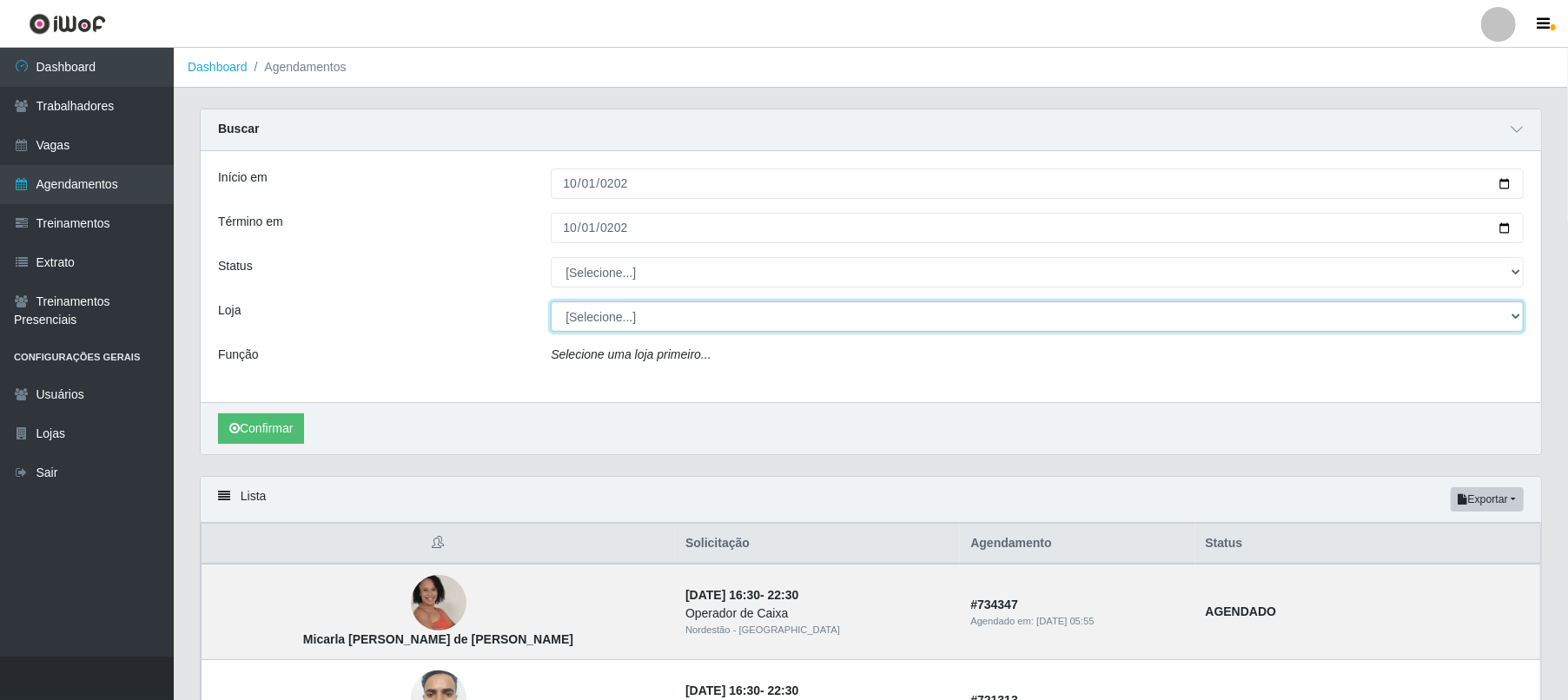
click at [663, 313] on select "[Selecione...] Nordestão - Alecrim Nordestão - [GEOGRAPHIC_DATA] Nordestão - [G…" at bounding box center [1037, 317] width 973 height 30
select select "453"
click at [551, 302] on select "[Selecione...] Nordestão - Alecrim Nordestão - [GEOGRAPHIC_DATA] Nordestão - [G…" at bounding box center [1037, 317] width 973 height 30
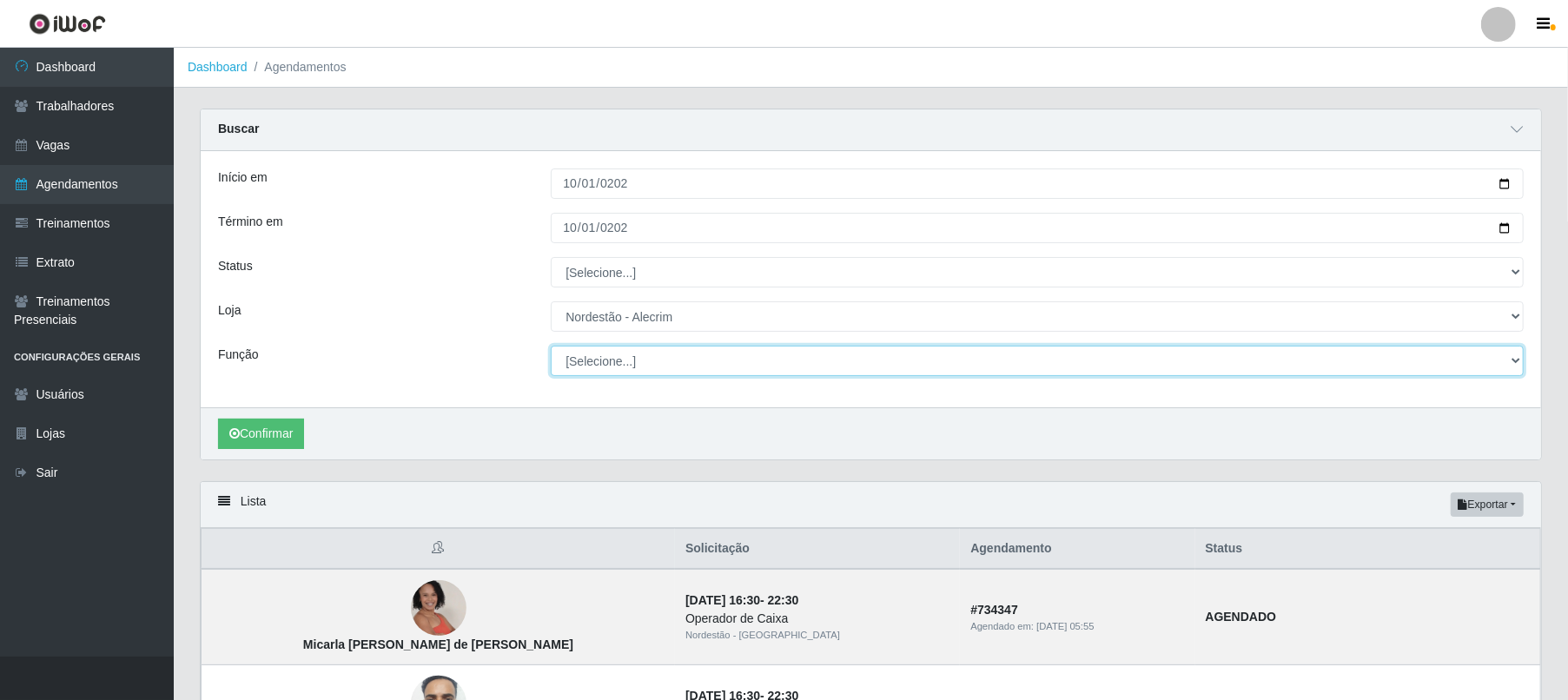
click at [613, 363] on select "[Selecione...] Balconista + Balconista de Padaria Balconista de Padaria ++ Emba…" at bounding box center [1037, 360] width 973 height 30
select select "1"
click at [551, 346] on select "[Selecione...] Balconista + Balconista de Padaria Balconista de Padaria ++ Emba…" at bounding box center [1037, 360] width 973 height 30
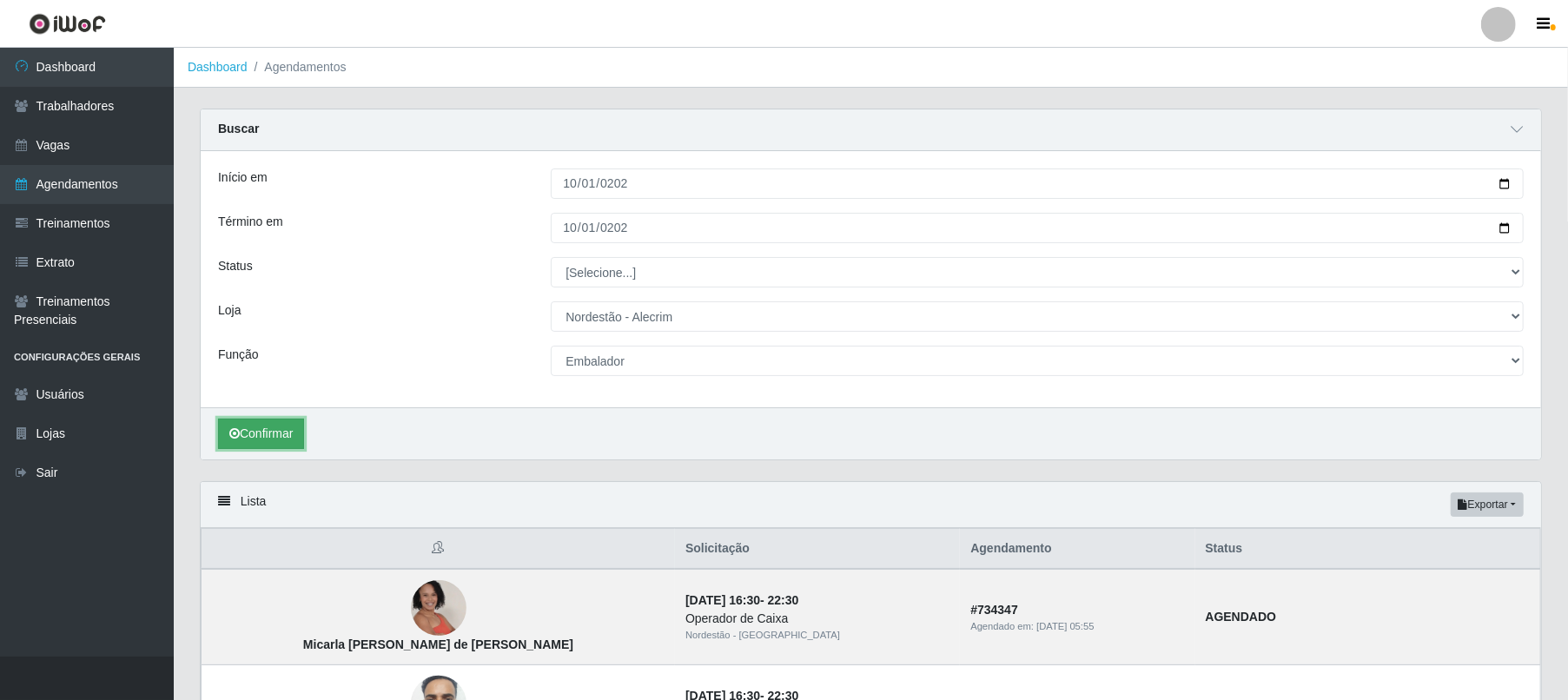
click at [261, 435] on button "Confirmar" at bounding box center [260, 433] width 86 height 30
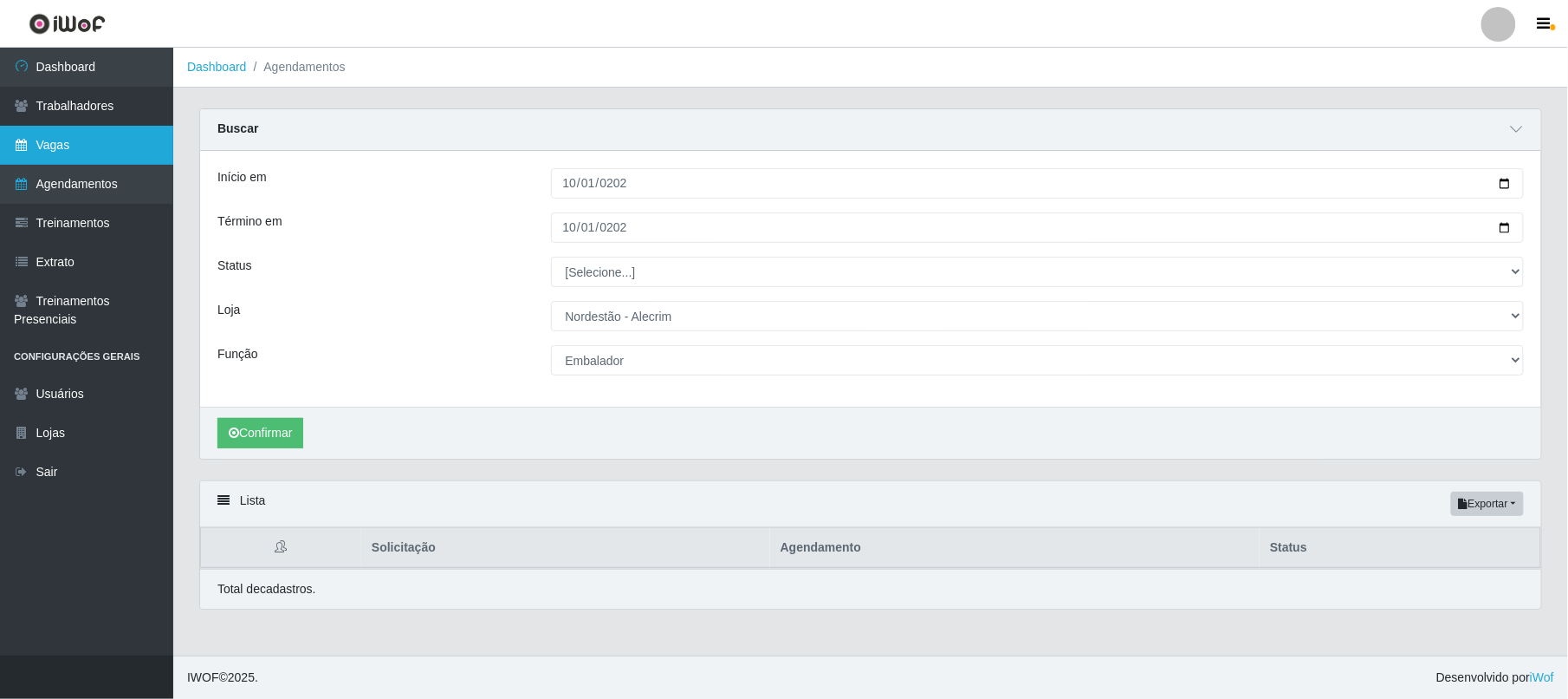
click at [67, 143] on link "Vagas" at bounding box center [87, 145] width 174 height 39
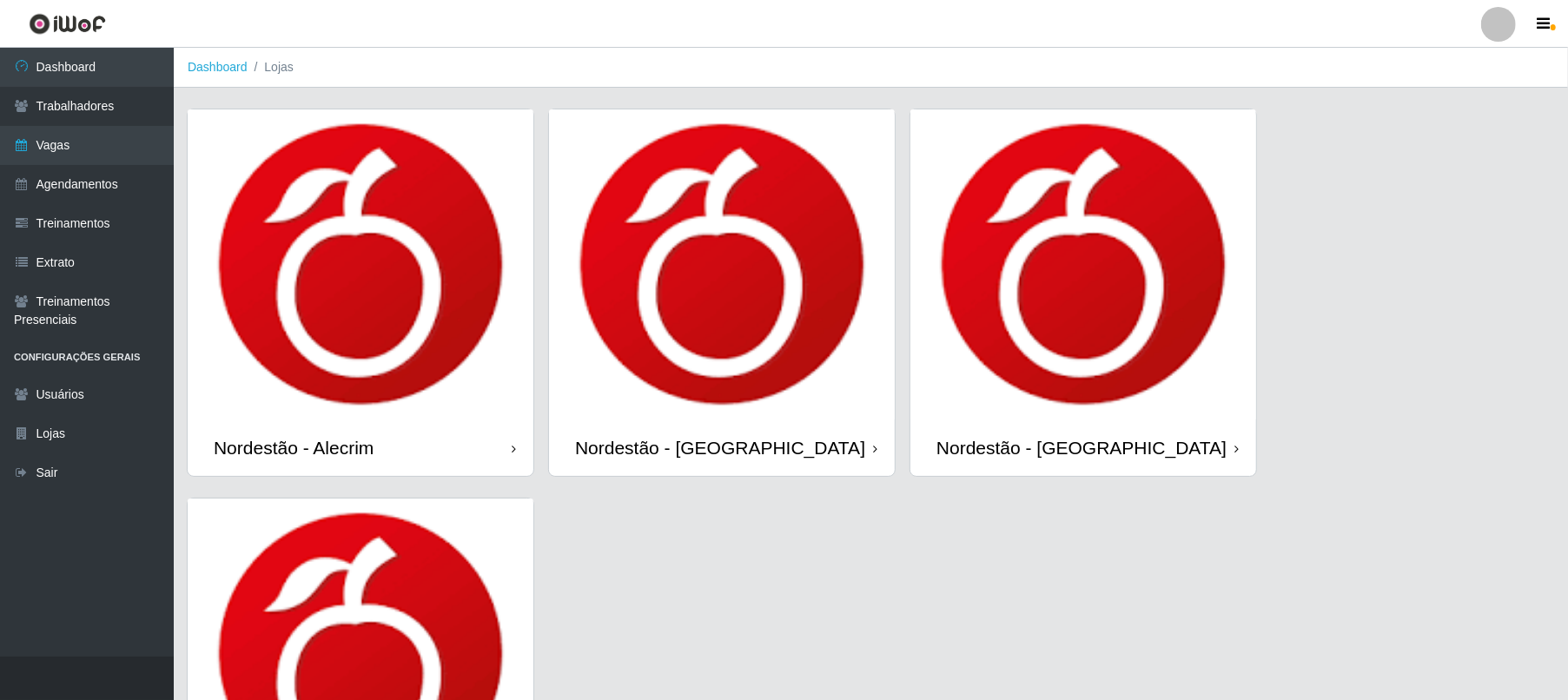
click at [248, 358] on img at bounding box center [360, 265] width 345 height 310
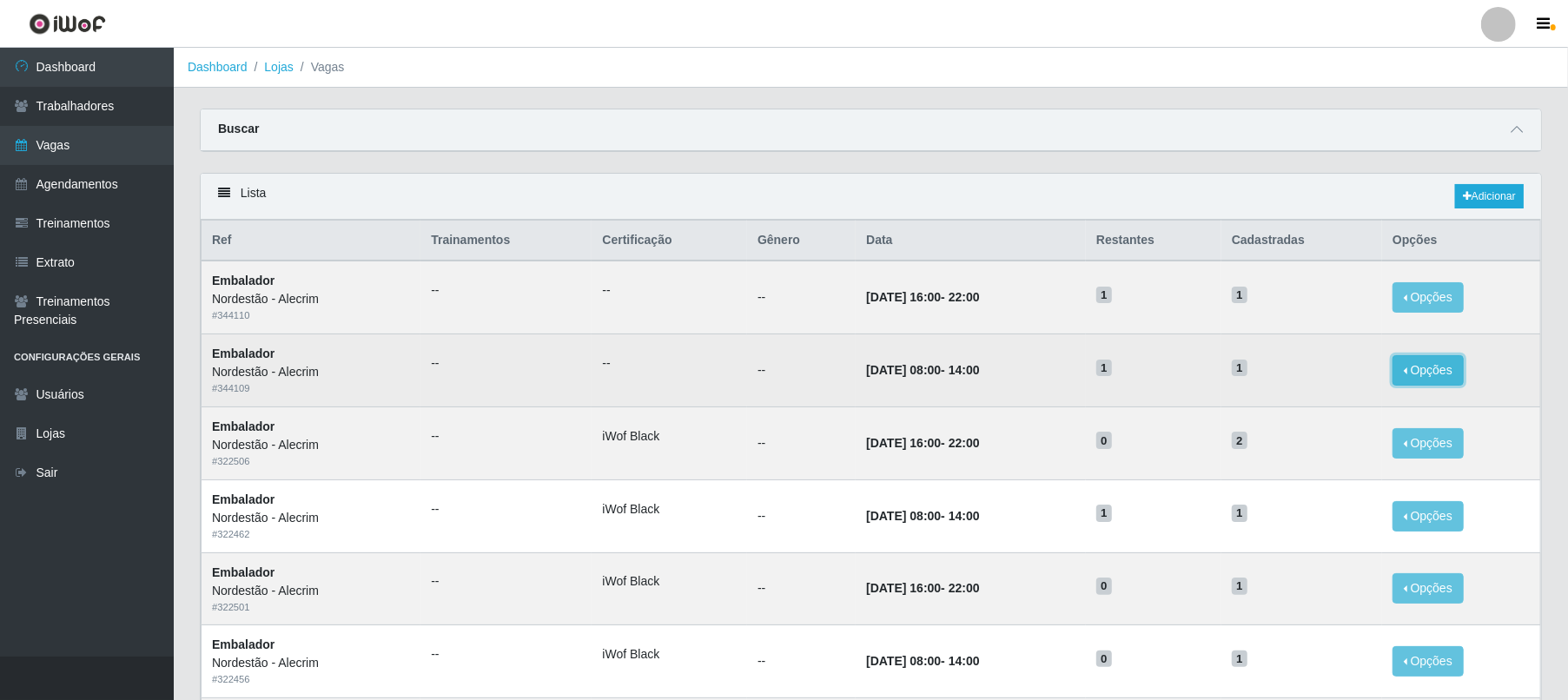
click at [1179, 374] on button "Opções" at bounding box center [1427, 370] width 71 height 30
click at [1179, 414] on div "Deletar" at bounding box center [1321, 410] width 102 height 18
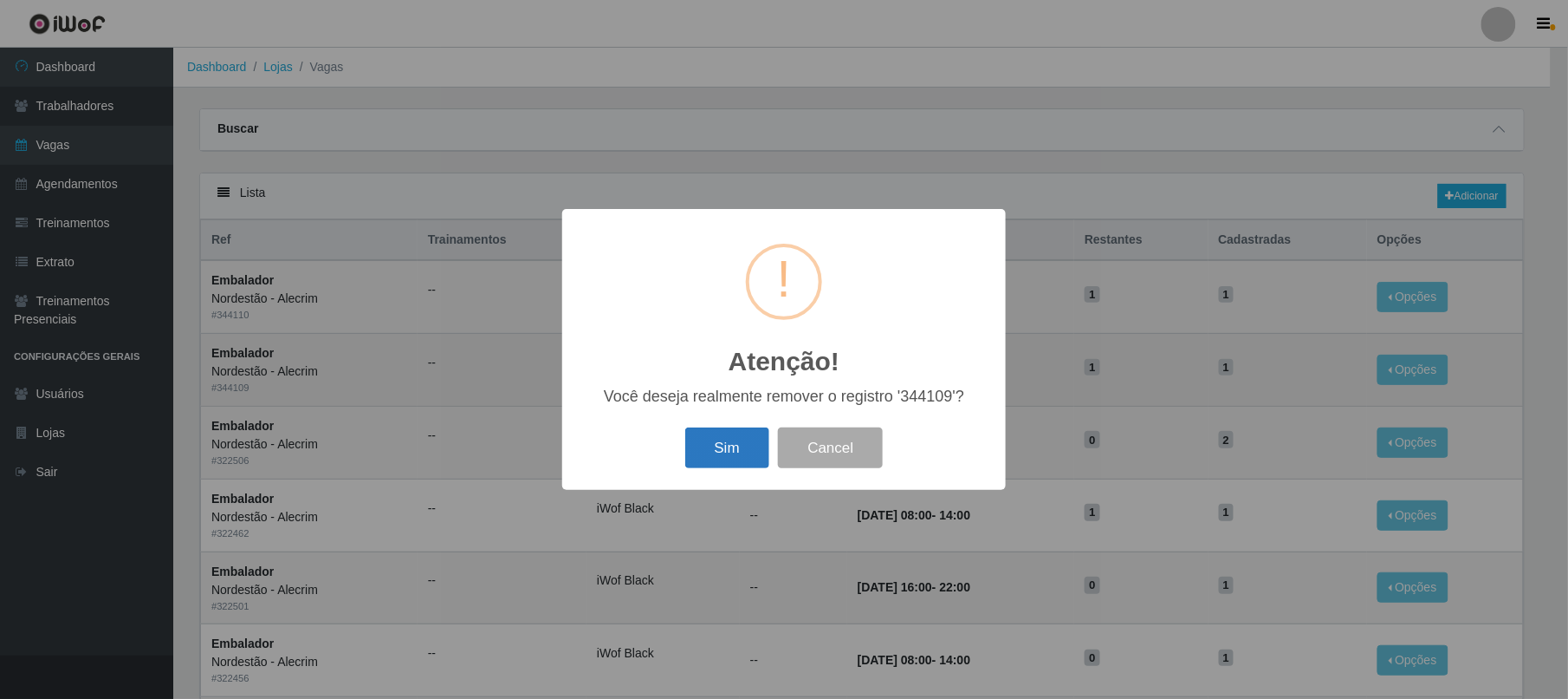
click at [717, 448] on button "Sim" at bounding box center [727, 448] width 84 height 41
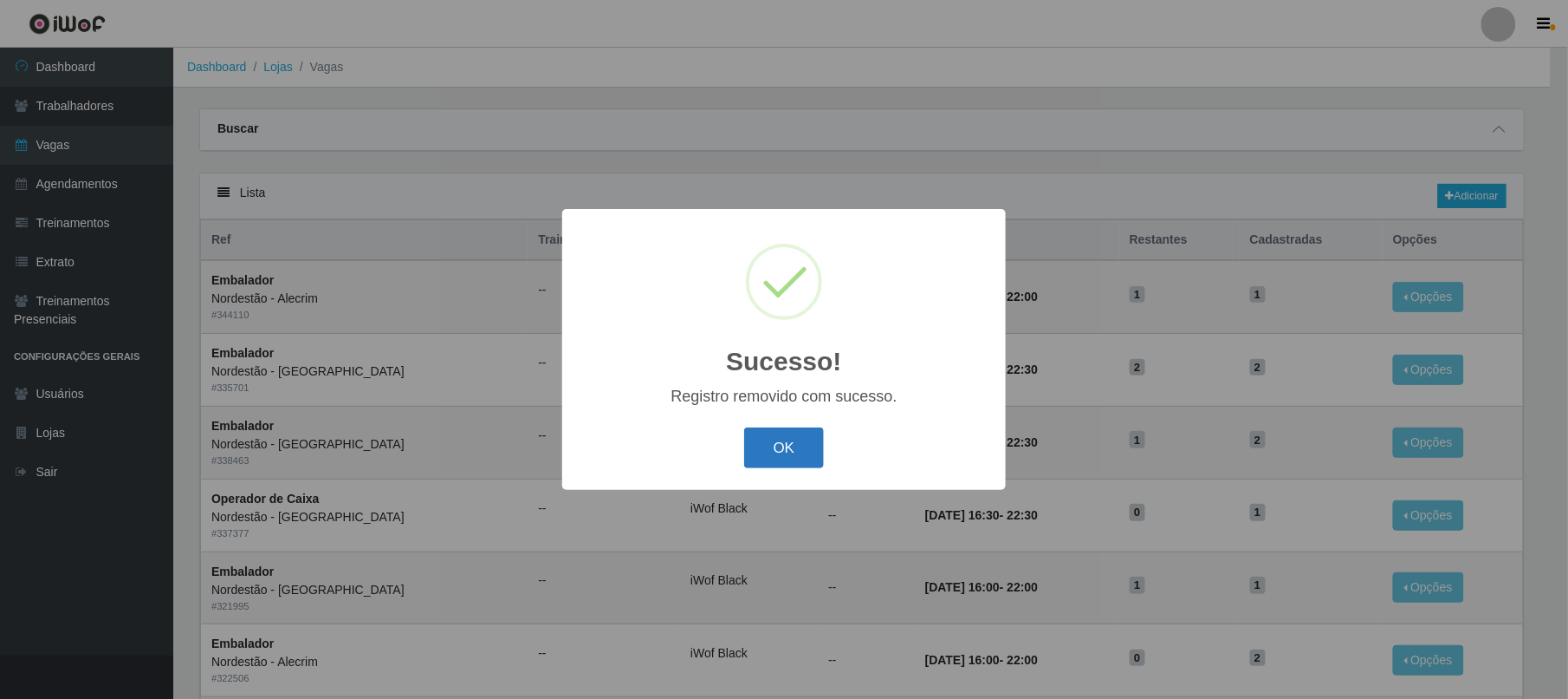
click at [761, 451] on button "OK" at bounding box center [784, 448] width 80 height 41
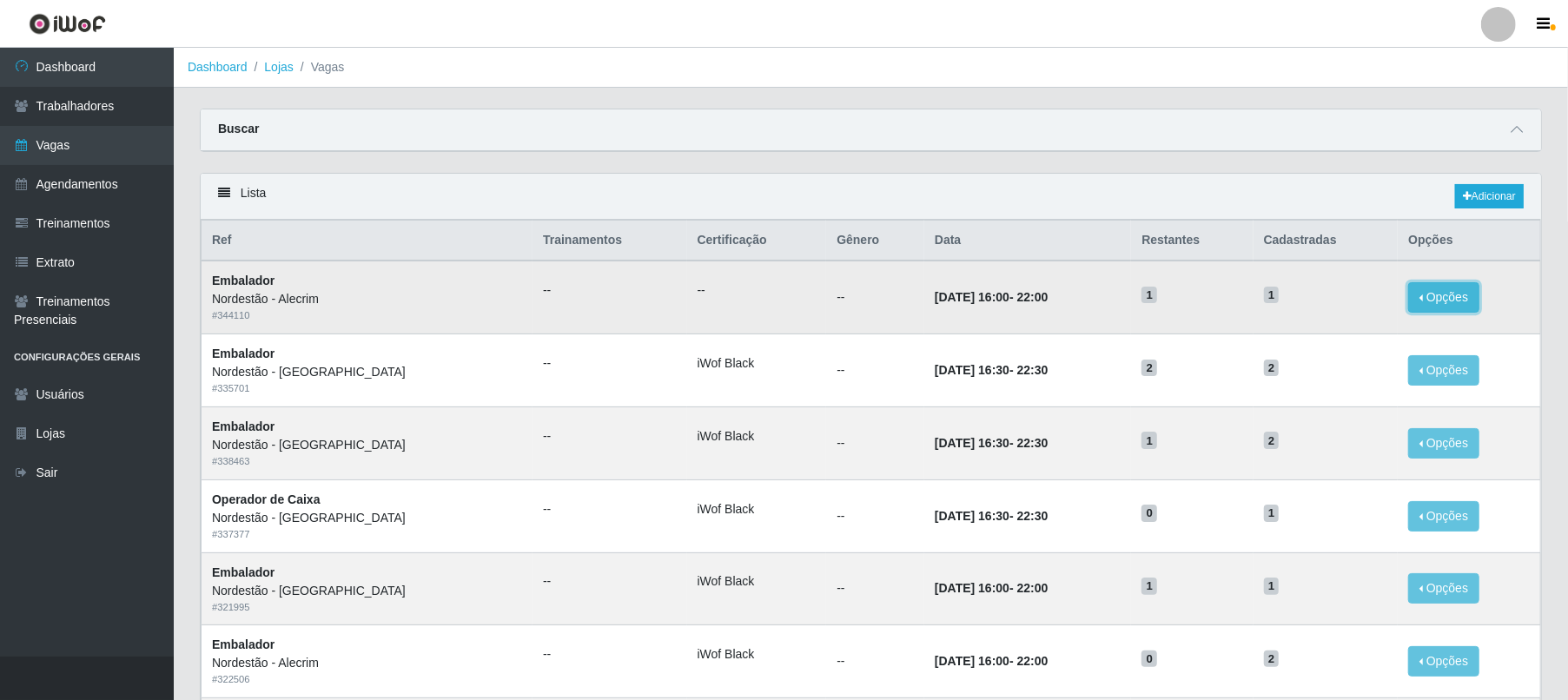
click at [1179, 289] on button "Opções" at bounding box center [1443, 297] width 71 height 30
click at [1179, 343] on div "Deletar" at bounding box center [1336, 337] width 102 height 18
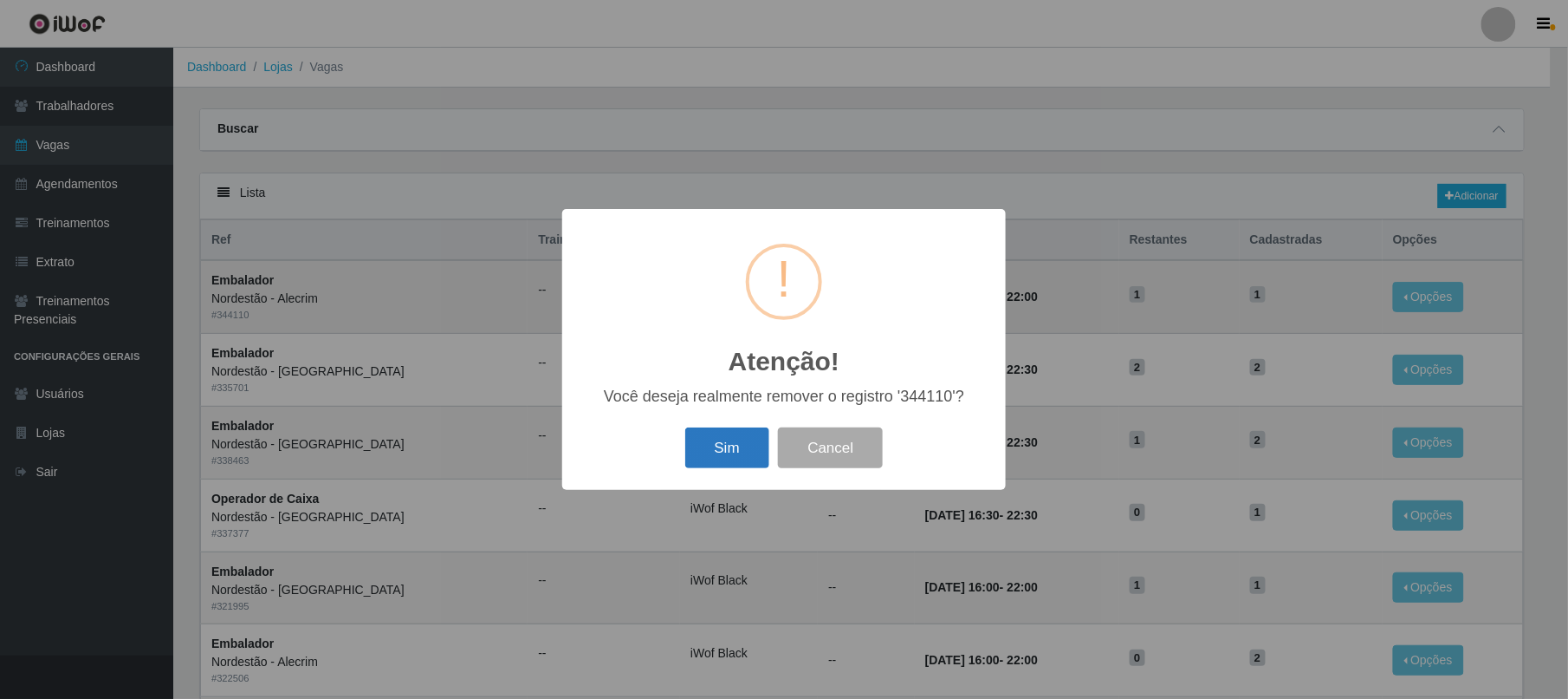
click at [729, 452] on button "Sim" at bounding box center [727, 448] width 84 height 41
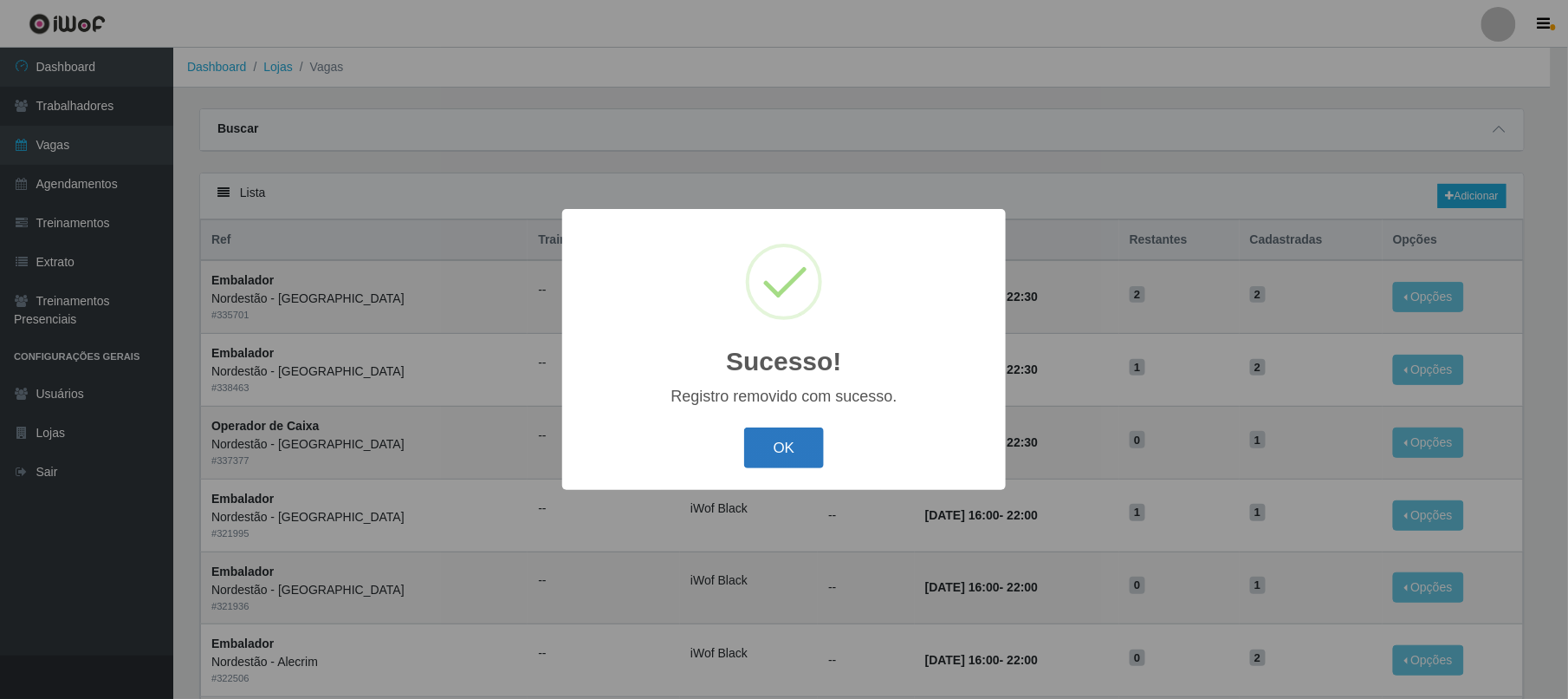
click at [788, 448] on button "OK" at bounding box center [784, 448] width 80 height 41
